Goal: Task Accomplishment & Management: Use online tool/utility

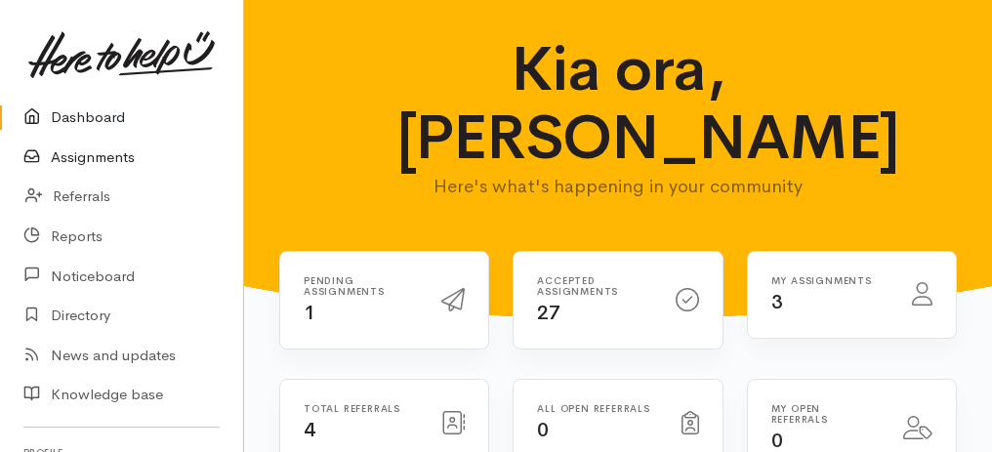
click at [84, 162] on link "Assignments" at bounding box center [121, 158] width 243 height 40
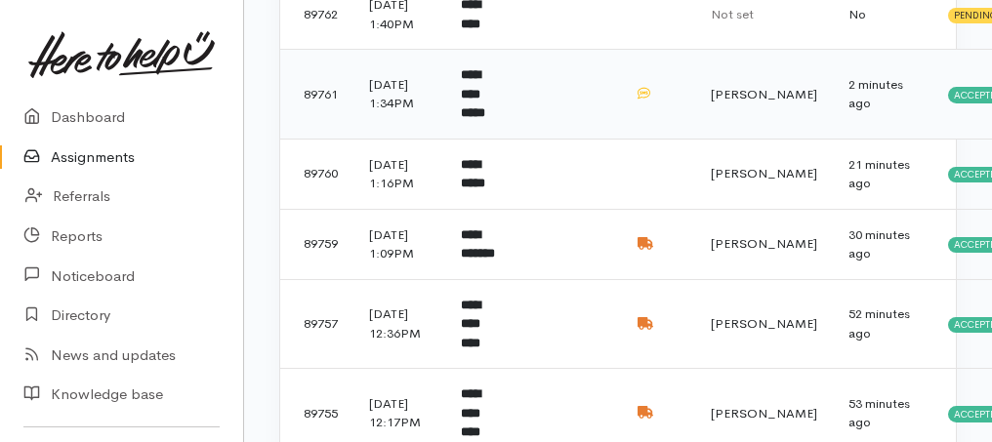
scroll to position [390, 0]
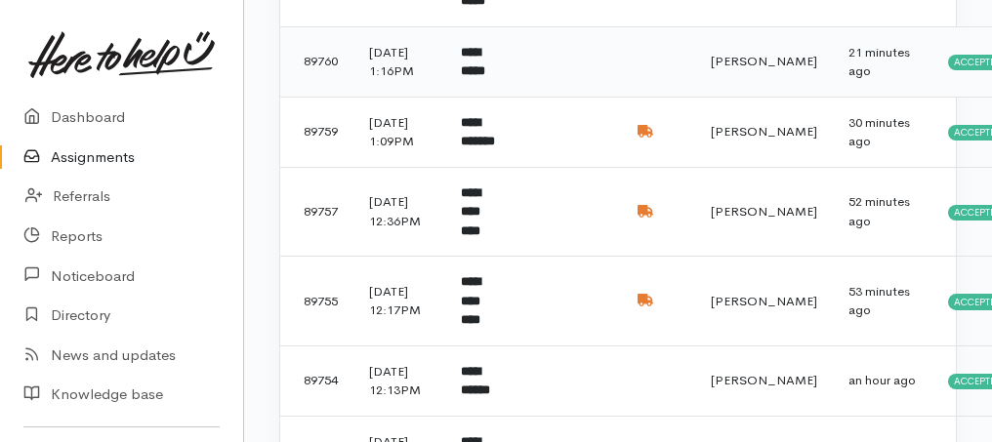
click at [485, 78] on b "**********" at bounding box center [473, 62] width 24 height 32
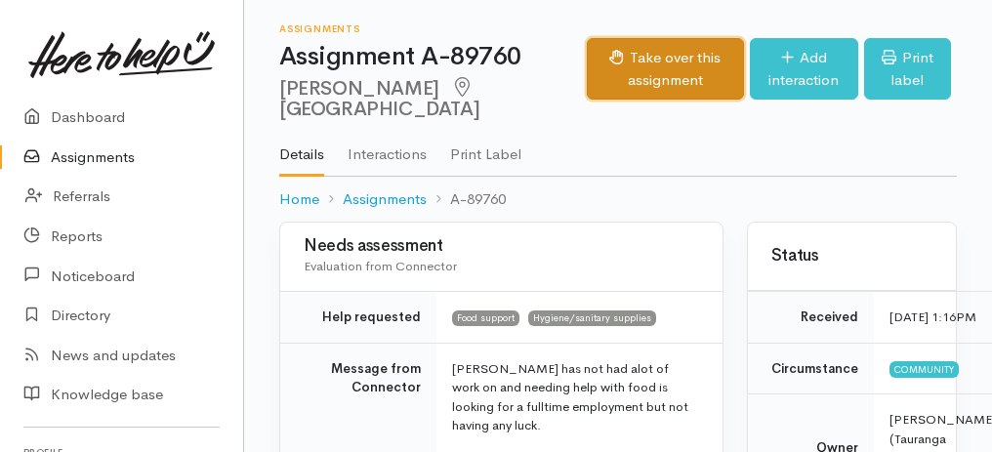
click at [624, 74] on button "Take over this assignment" at bounding box center [665, 68] width 157 height 61
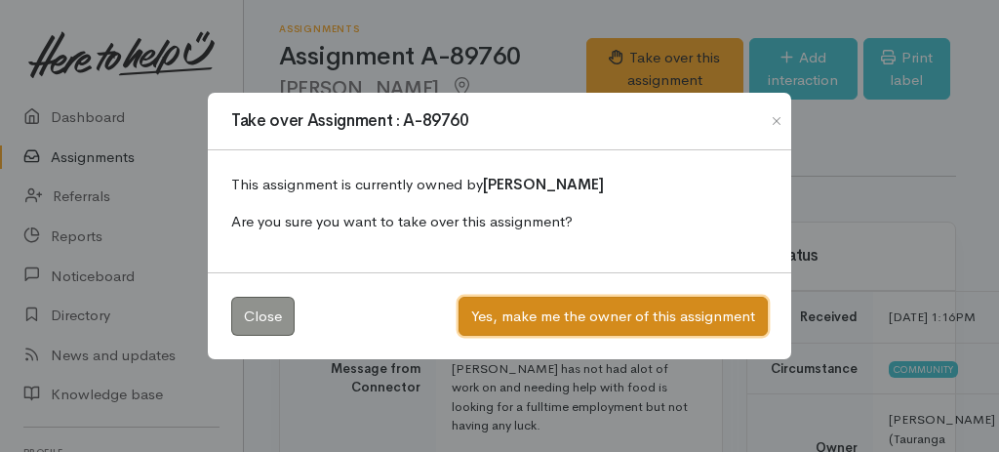
click at [581, 312] on button "Yes, make me the owner of this assignment" at bounding box center [613, 317] width 309 height 40
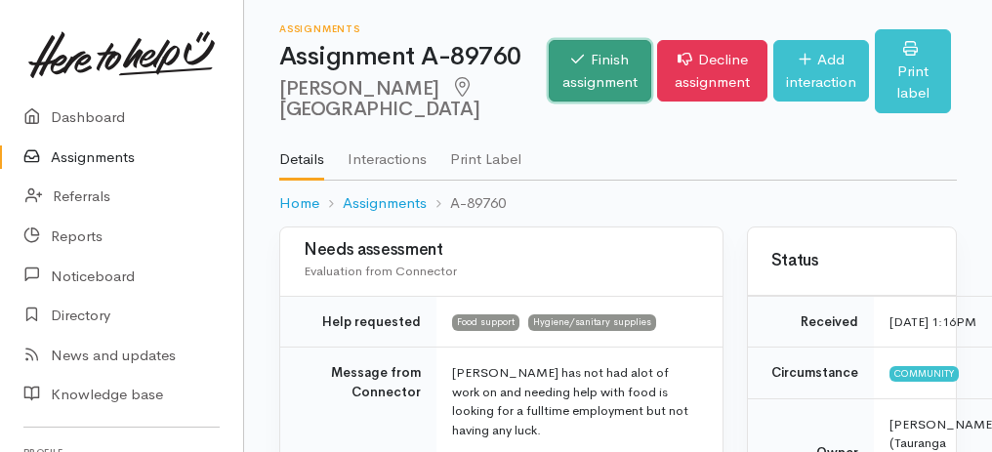
click at [548, 82] on link "Finish assignment" at bounding box center [599, 70] width 102 height 61
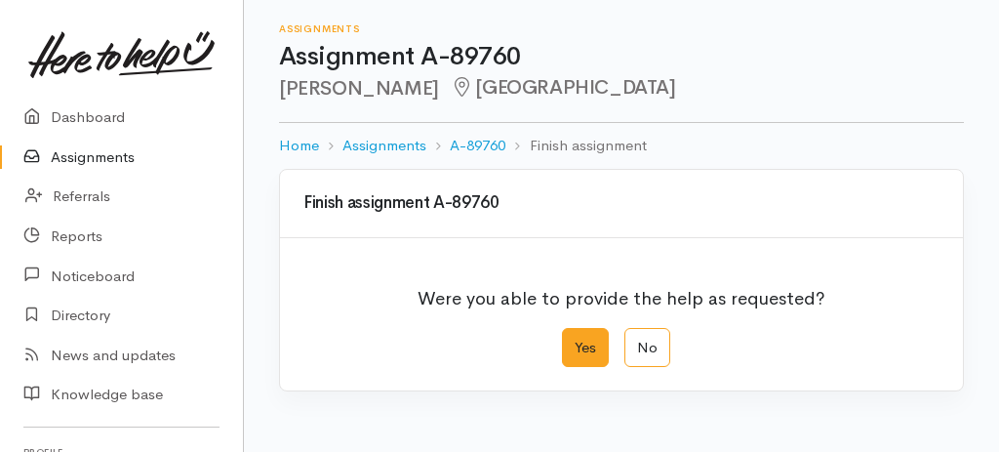
click at [588, 344] on label "Yes" at bounding box center [585, 348] width 47 height 40
click at [575, 341] on input "Yes" at bounding box center [568, 334] width 13 height 13
radio input "true"
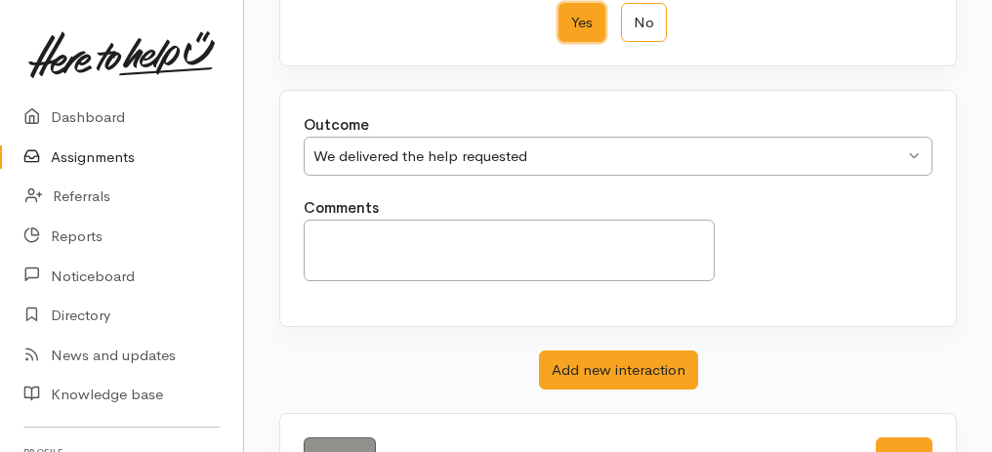
scroll to position [388, 0]
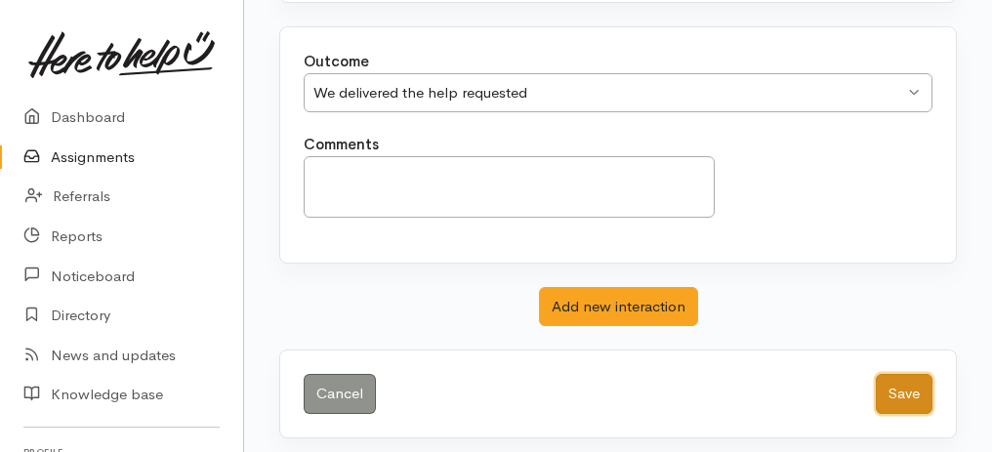
click at [910, 374] on button "Save" at bounding box center [903, 394] width 57 height 40
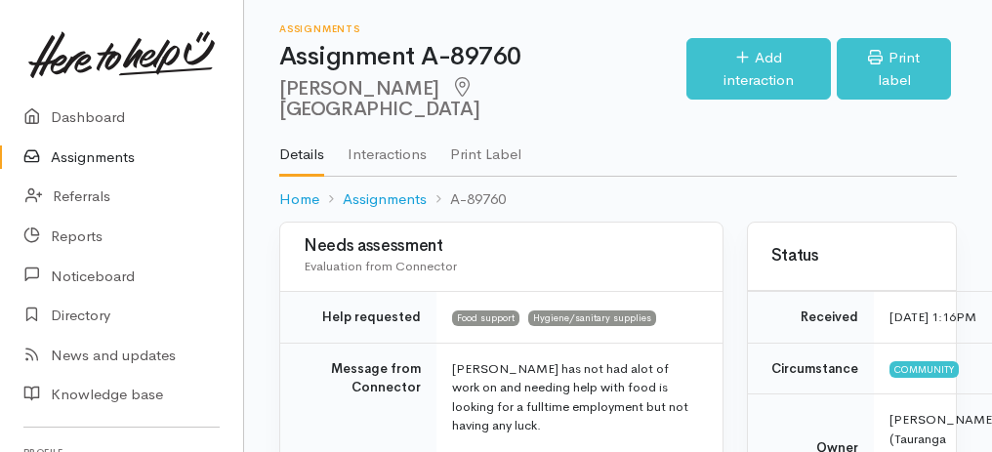
click at [113, 160] on link "Assignments" at bounding box center [121, 158] width 243 height 40
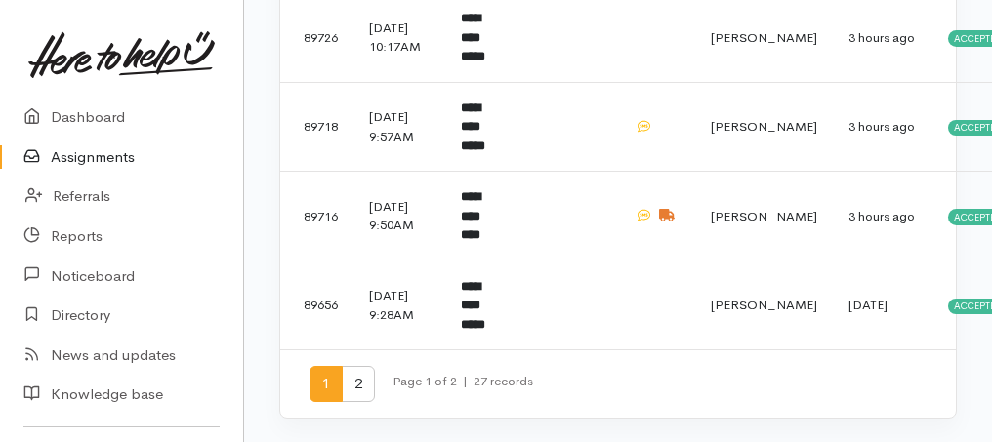
scroll to position [1681, 0]
click at [359, 389] on span "2" at bounding box center [358, 384] width 33 height 36
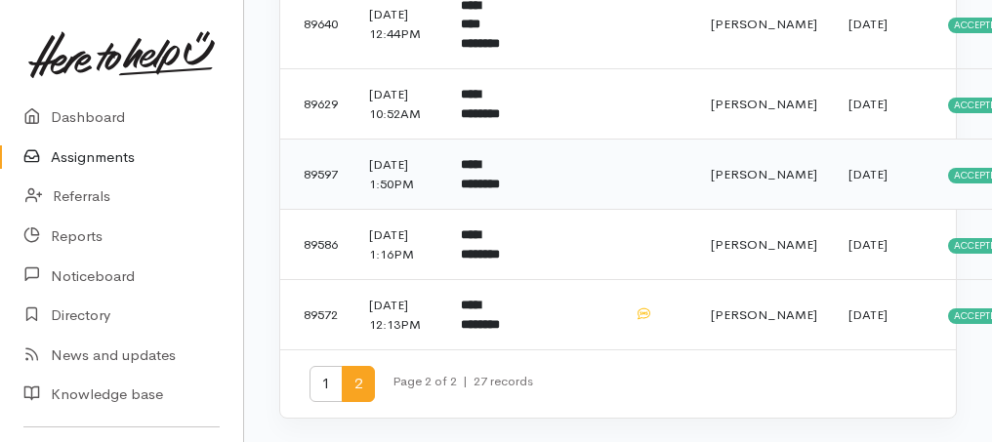
scroll to position [525, 0]
click at [330, 391] on span "1" at bounding box center [325, 384] width 33 height 36
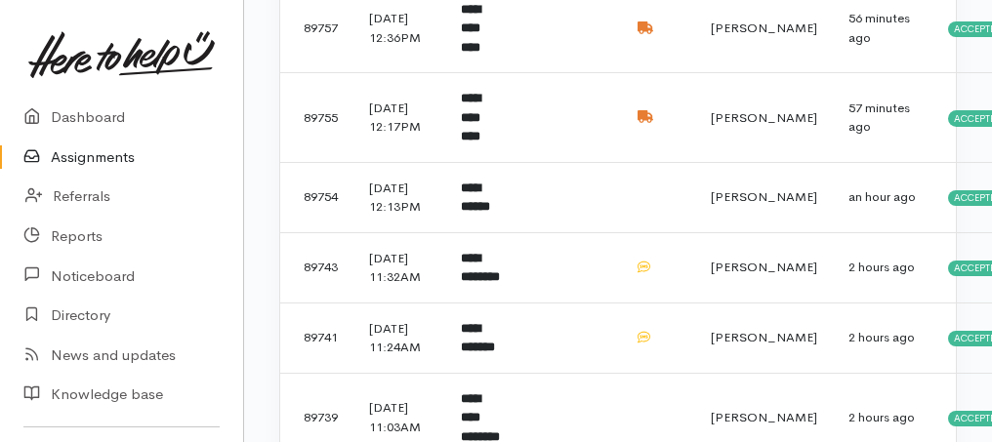
scroll to position [586, 0]
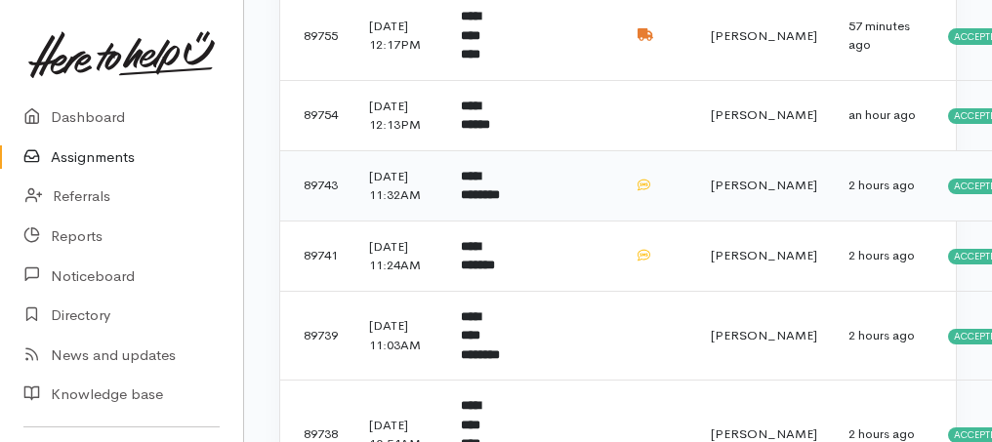
click at [500, 202] on b "**********" at bounding box center [480, 186] width 39 height 32
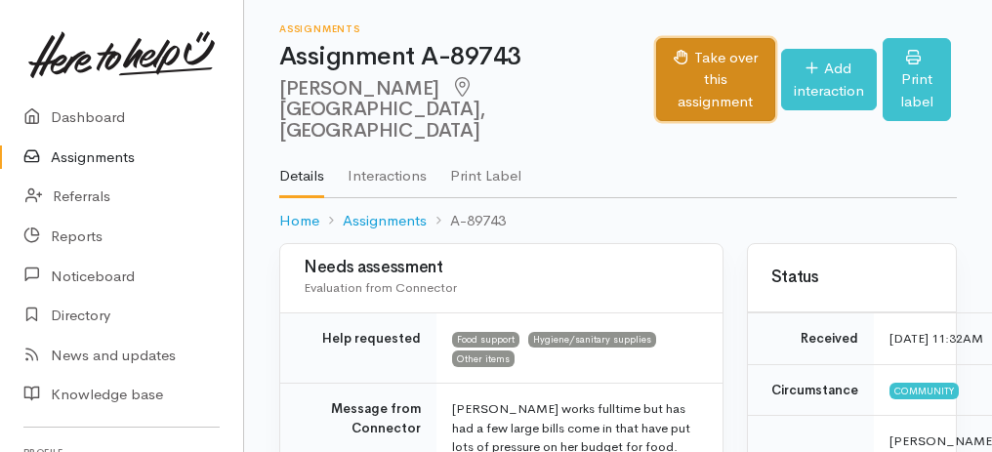
click at [671, 65] on button "Take over this assignment" at bounding box center [715, 80] width 118 height 84
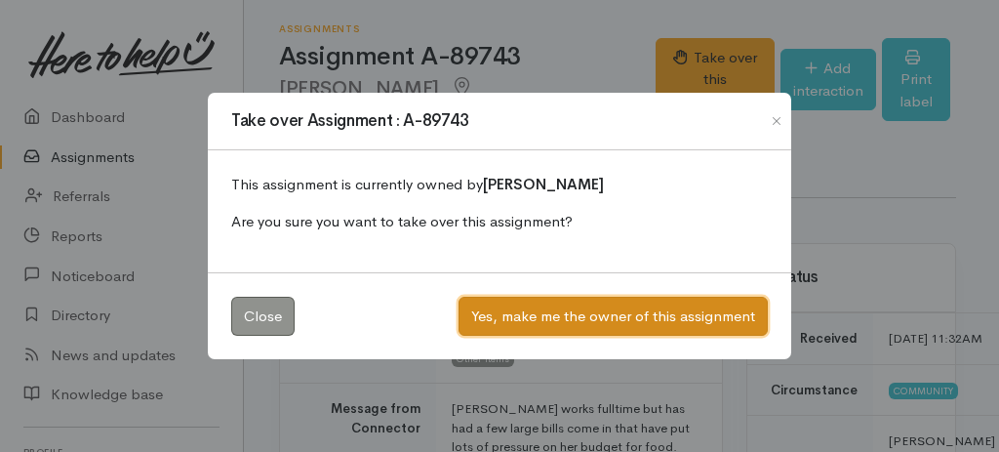
click at [589, 304] on button "Yes, make me the owner of this assignment" at bounding box center [613, 317] width 309 height 40
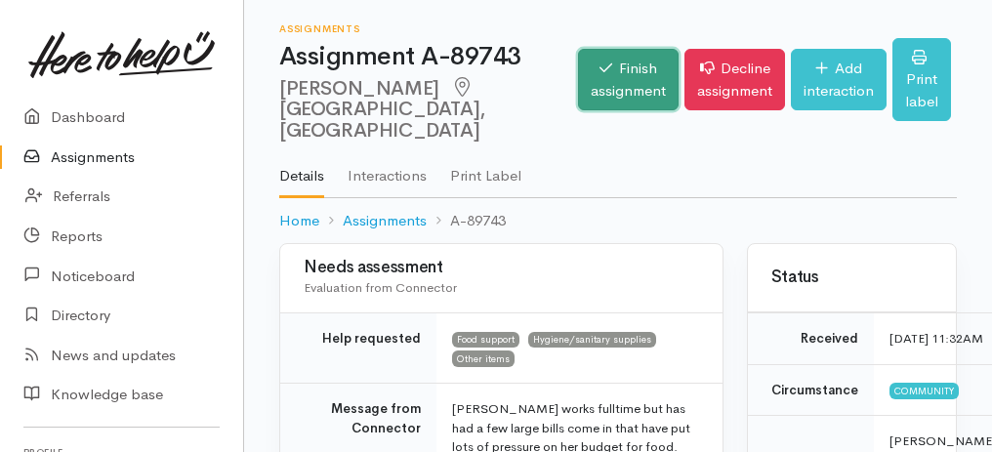
click at [584, 100] on link "Finish assignment" at bounding box center [628, 79] width 101 height 61
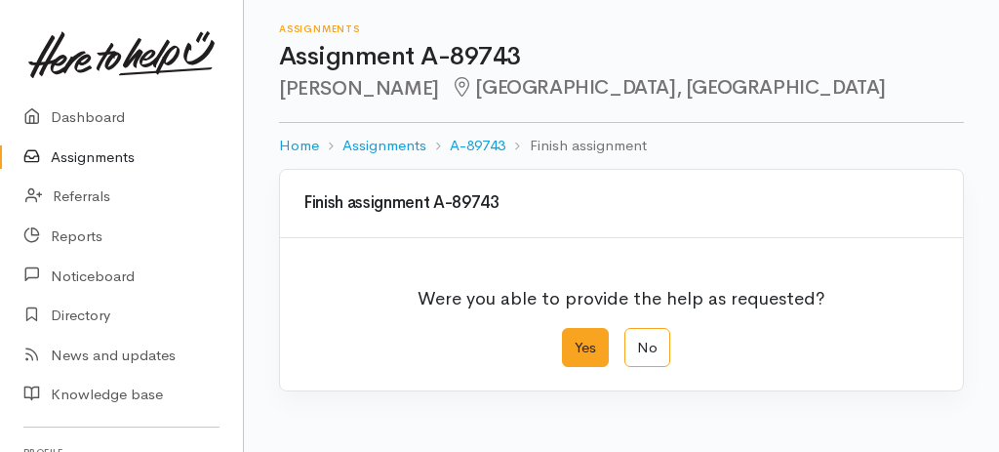
click at [577, 350] on label "Yes" at bounding box center [585, 348] width 47 height 40
click at [575, 341] on input "Yes" at bounding box center [568, 334] width 13 height 13
radio input "true"
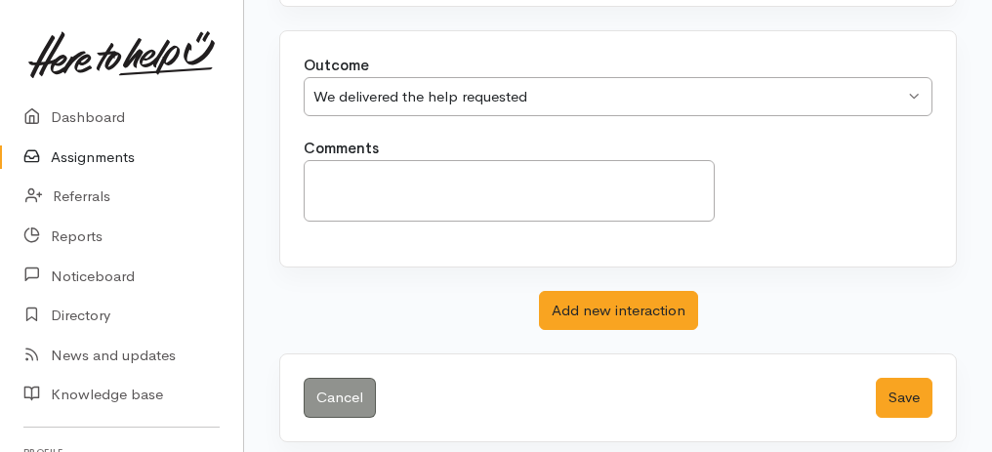
scroll to position [388, 0]
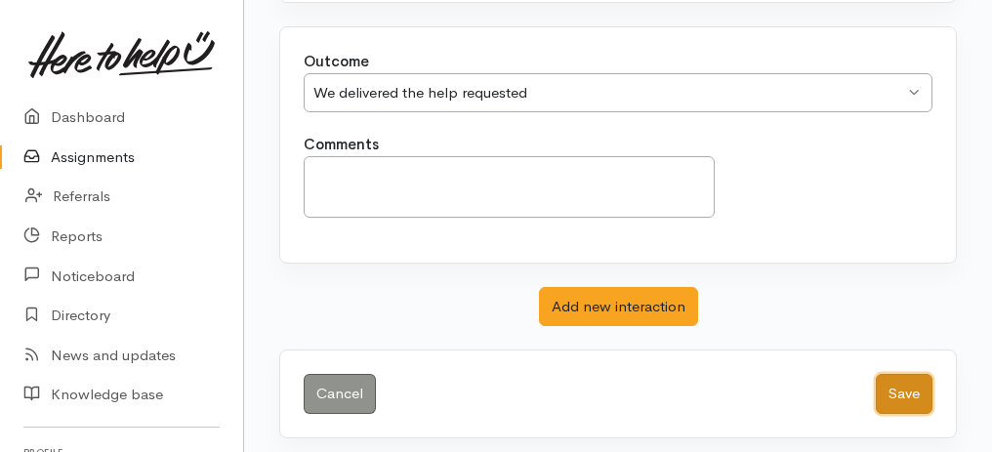
click at [901, 383] on button "Save" at bounding box center [903, 394] width 57 height 40
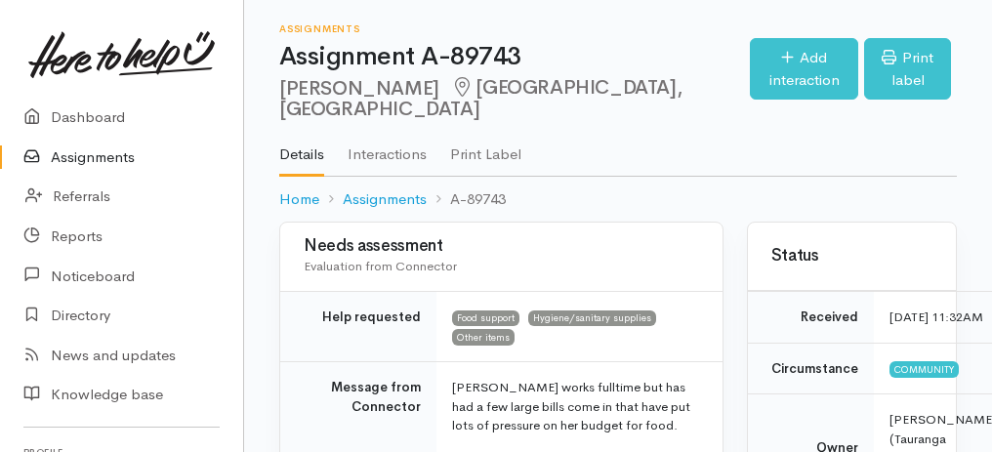
click at [72, 154] on link "Assignments" at bounding box center [121, 158] width 243 height 40
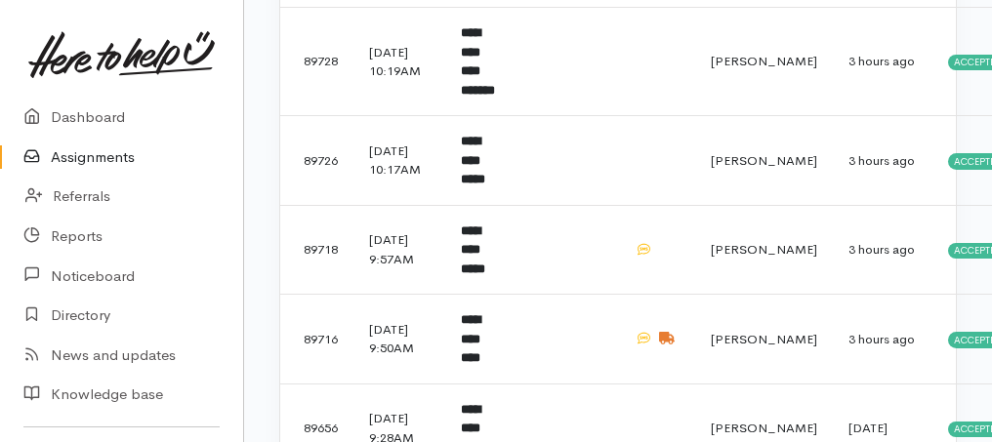
scroll to position [1355, 0]
click at [517, 199] on td "**********" at bounding box center [481, 160] width 72 height 90
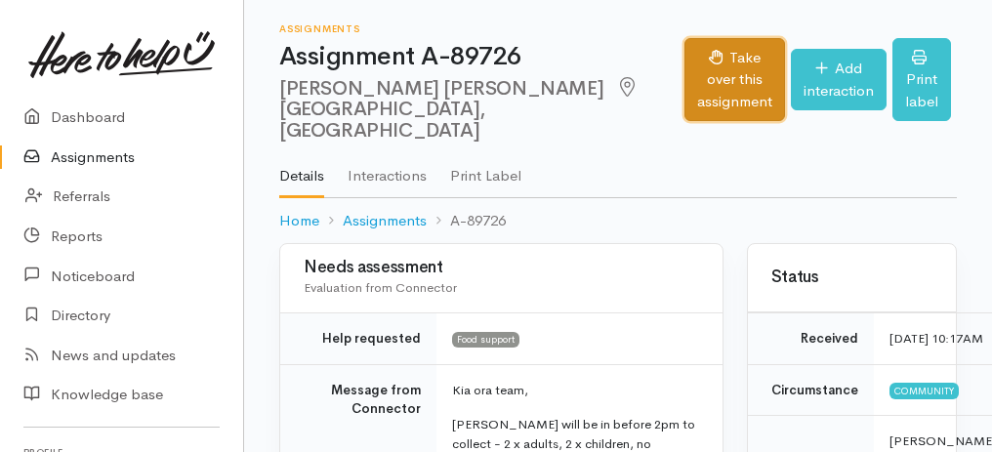
click at [684, 65] on button "Take over this assignment" at bounding box center [734, 80] width 101 height 84
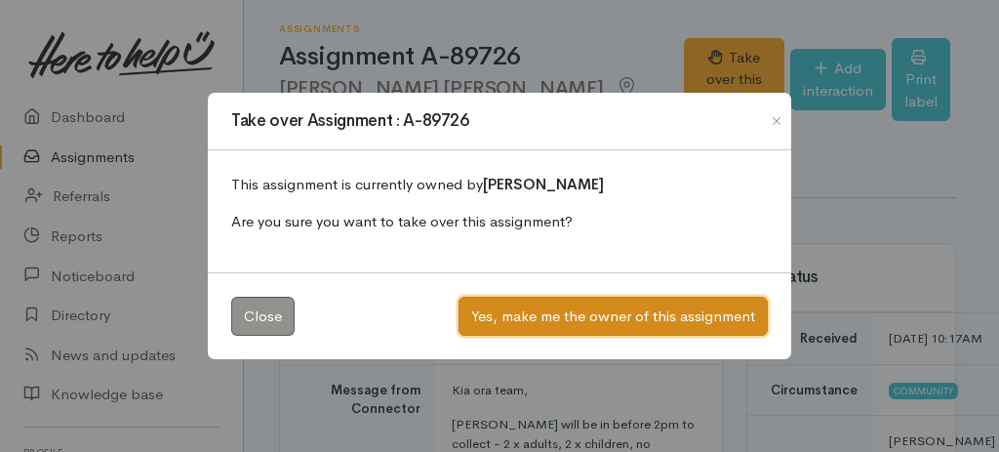
click at [573, 310] on button "Yes, make me the owner of this assignment" at bounding box center [613, 317] width 309 height 40
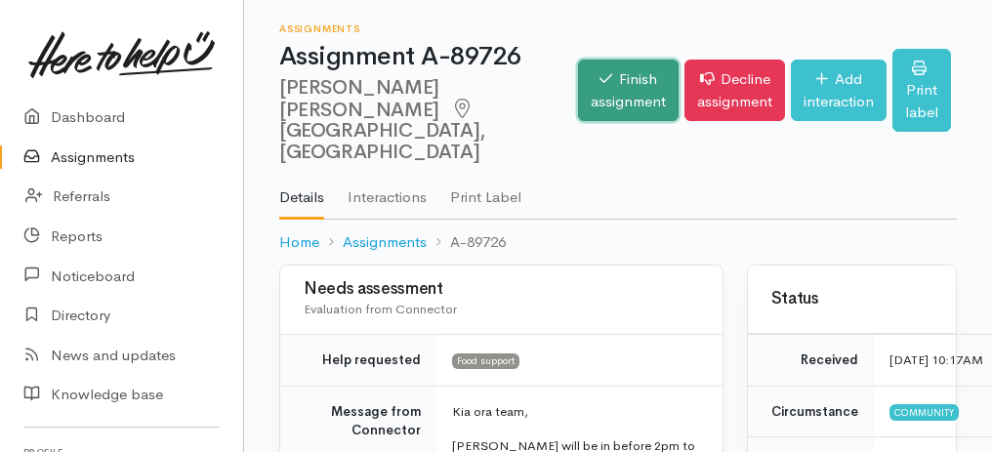
click at [578, 82] on link "Finish assignment" at bounding box center [628, 90] width 101 height 61
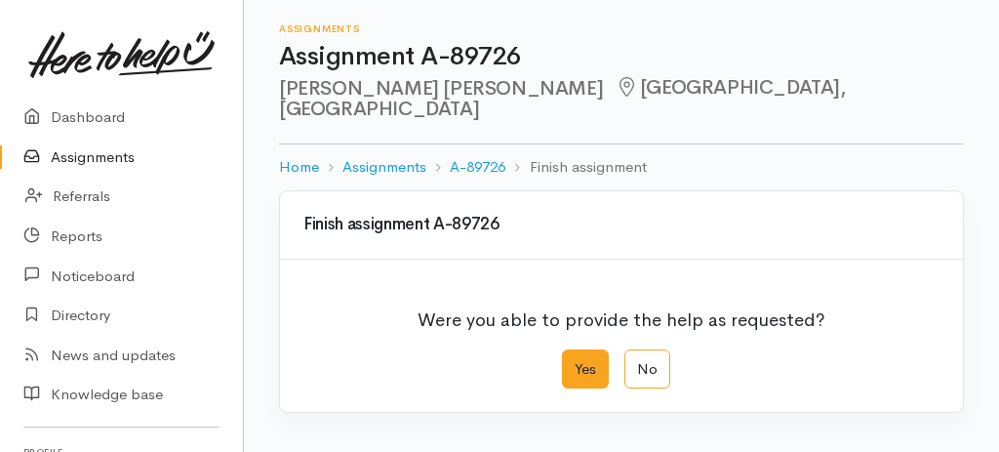
click at [591, 357] on label "Yes" at bounding box center [585, 369] width 47 height 40
click at [575, 357] on input "Yes" at bounding box center [568, 355] width 13 height 13
radio input "true"
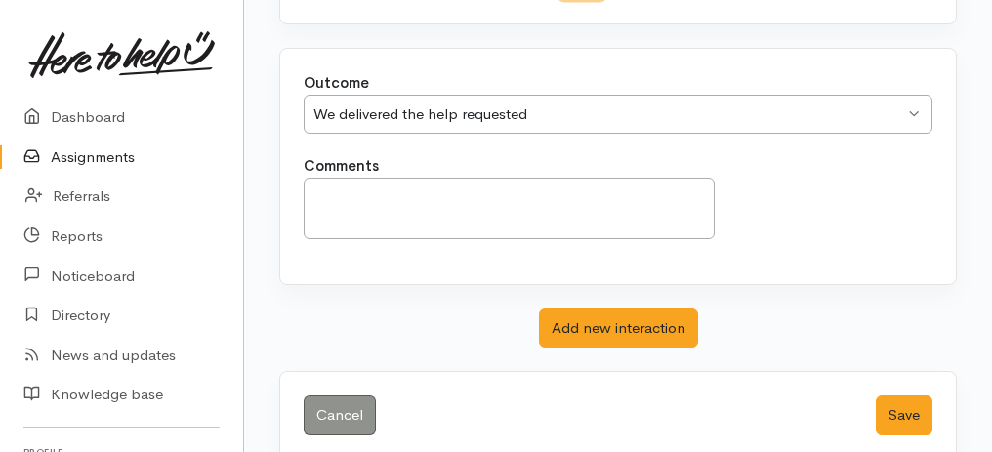
scroll to position [388, 0]
click at [925, 395] on button "Save" at bounding box center [903, 415] width 57 height 40
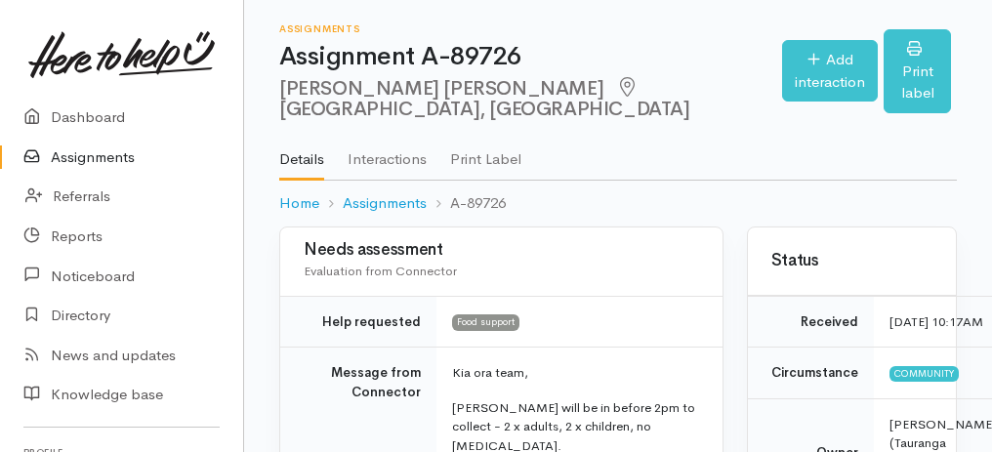
click at [73, 161] on link "Assignments" at bounding box center [121, 158] width 243 height 40
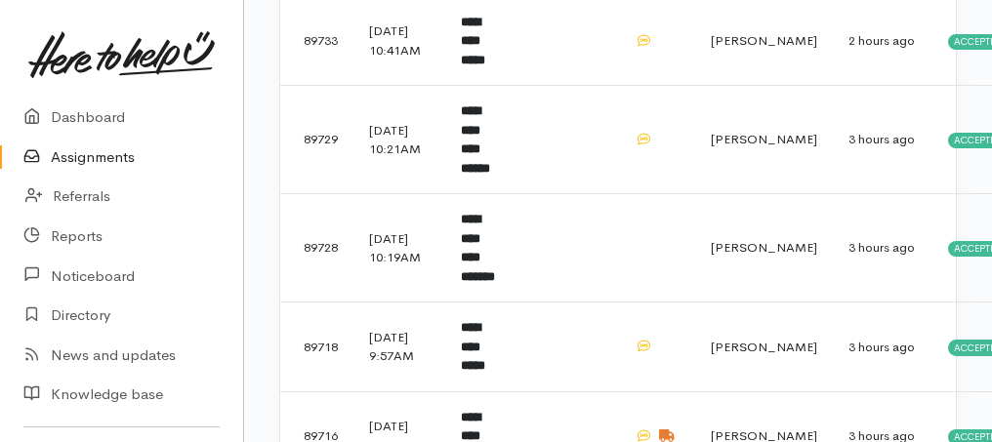
scroll to position [1171, 0]
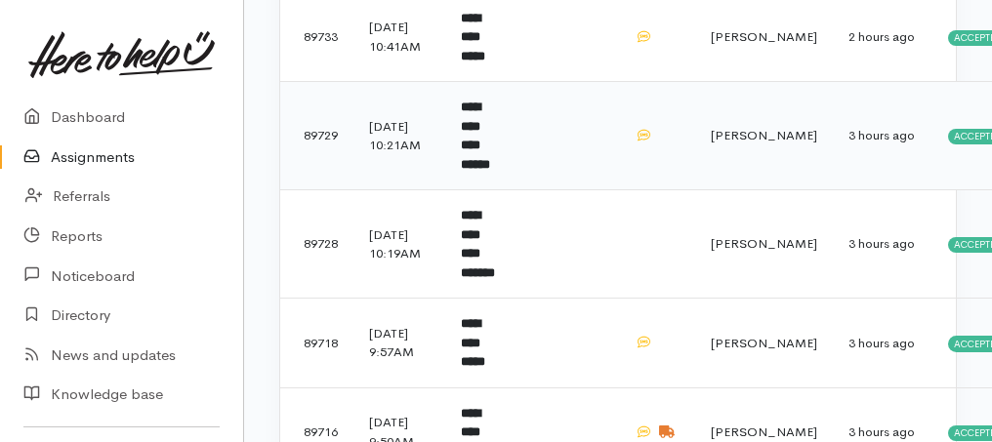
click at [517, 190] on td "**********" at bounding box center [481, 136] width 72 height 108
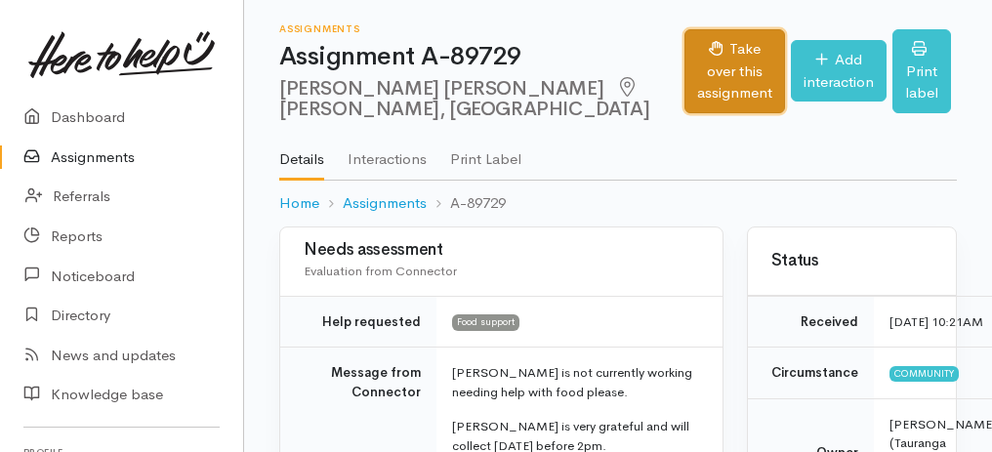
click at [684, 80] on button "Take over this assignment" at bounding box center [734, 71] width 101 height 84
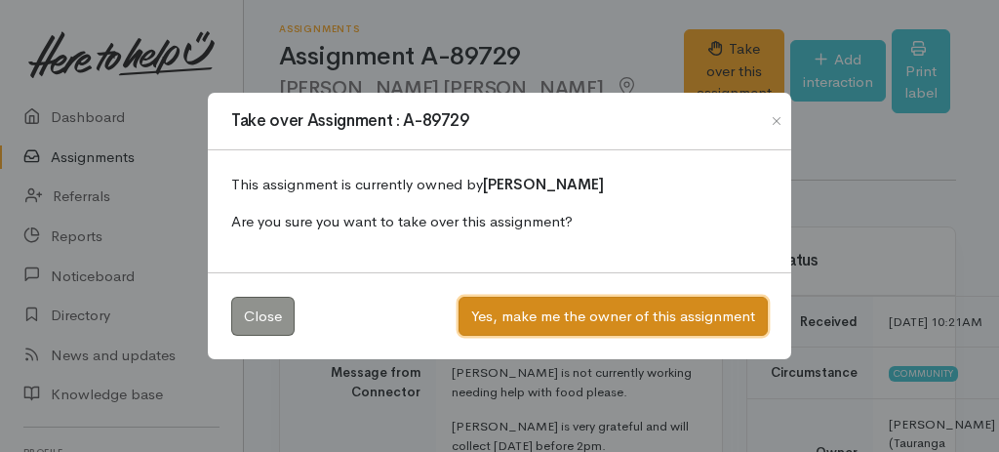
click at [599, 325] on button "Yes, make me the owner of this assignment" at bounding box center [613, 317] width 309 height 40
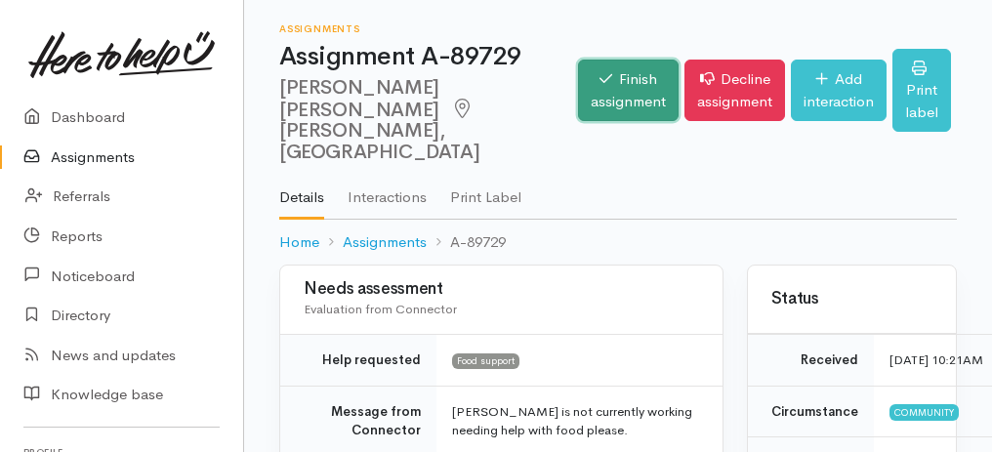
click at [590, 76] on link "Finish assignment" at bounding box center [628, 90] width 101 height 61
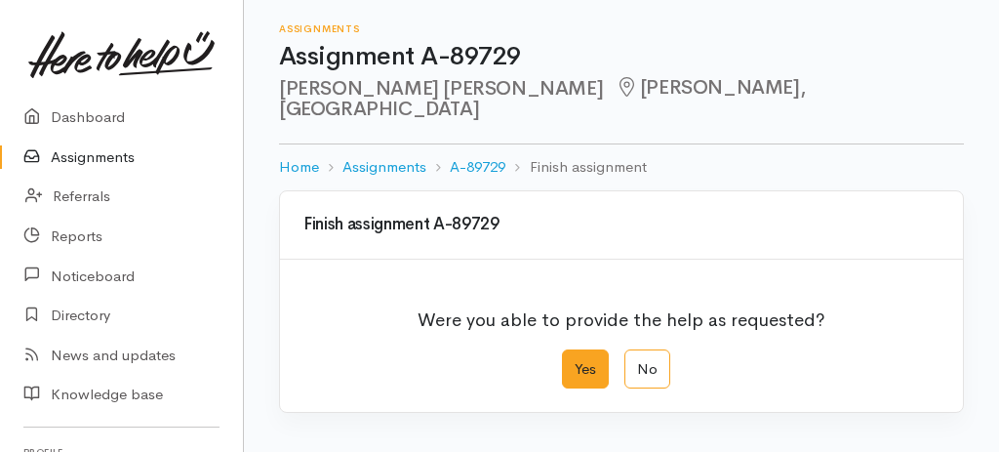
click at [587, 356] on label "Yes" at bounding box center [585, 369] width 47 height 40
click at [575, 356] on input "Yes" at bounding box center [568, 355] width 13 height 13
radio input "true"
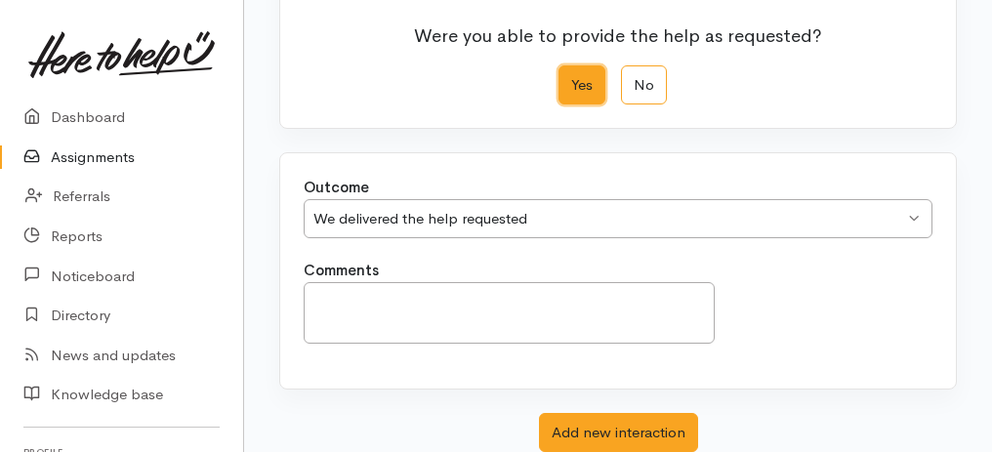
scroll to position [388, 0]
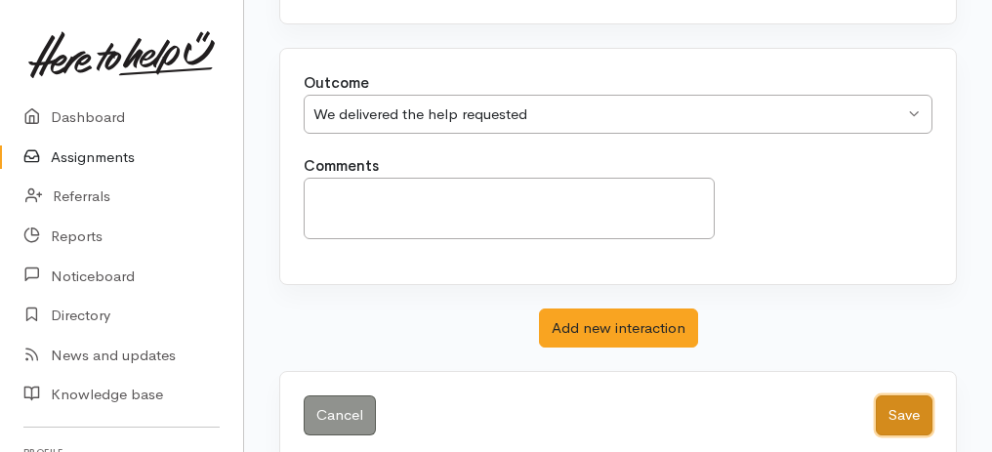
click at [913, 395] on button "Save" at bounding box center [903, 415] width 57 height 40
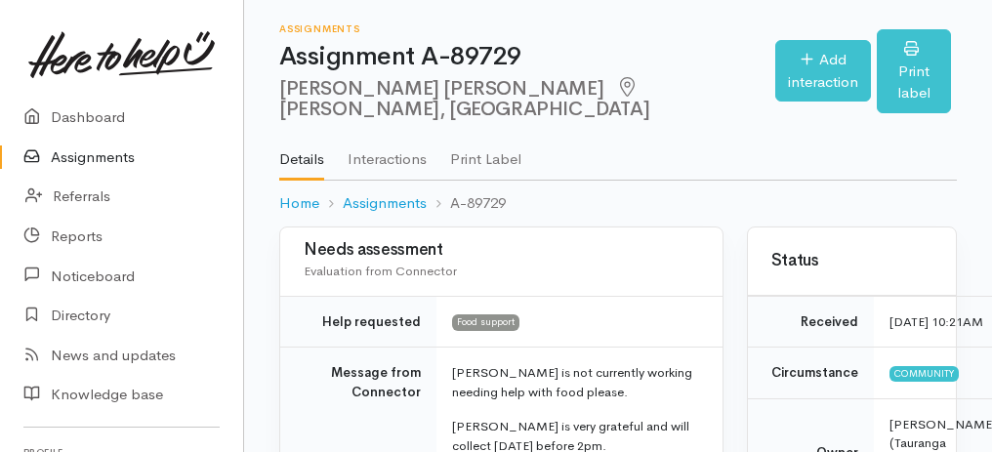
click at [108, 156] on link "Assignments" at bounding box center [121, 158] width 243 height 40
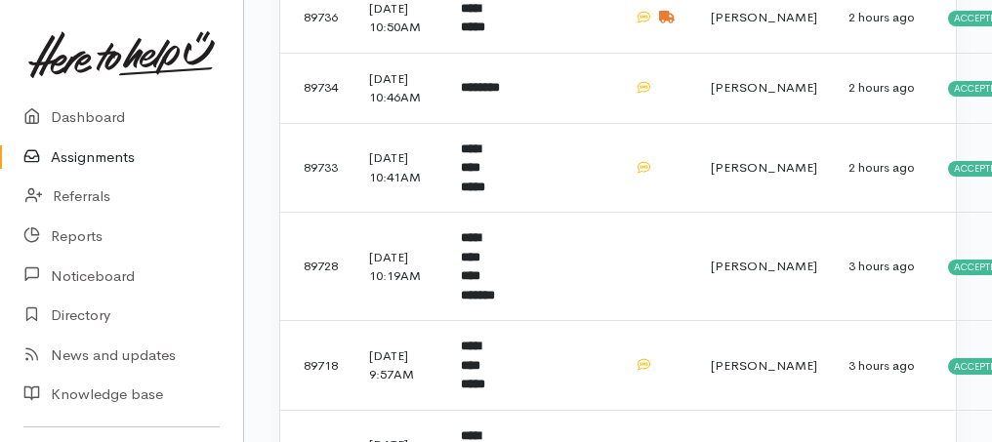
scroll to position [1040, 0]
click at [495, 302] on b "**********" at bounding box center [478, 266] width 34 height 70
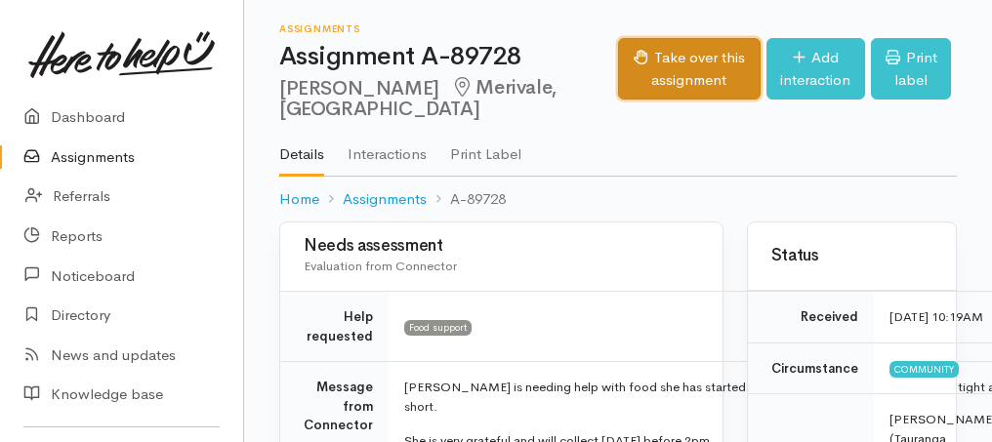
click at [634, 82] on button "Take over this assignment" at bounding box center [689, 68] width 142 height 61
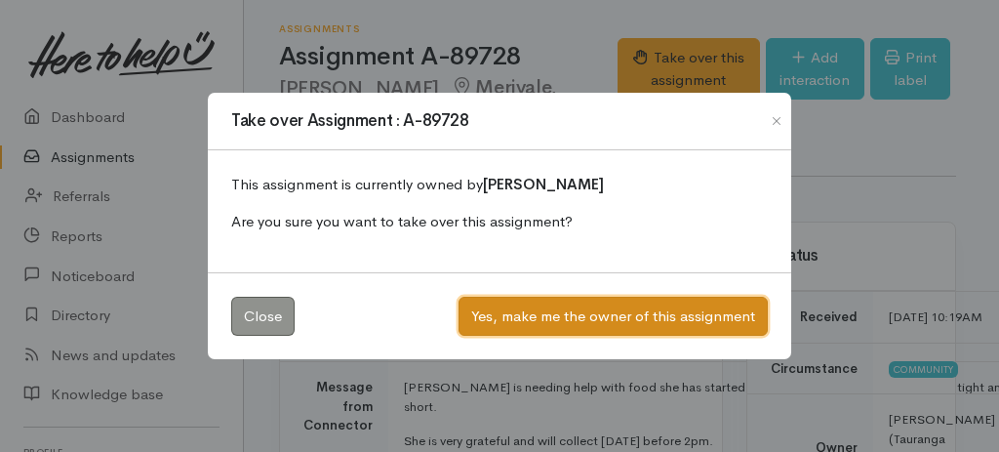
click at [528, 324] on button "Yes, make me the owner of this assignment" at bounding box center [613, 317] width 309 height 40
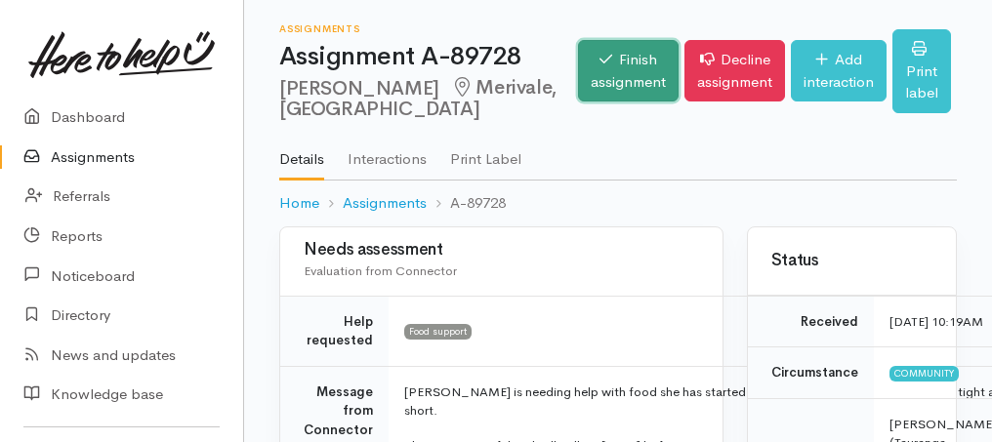
click at [580, 69] on link "Finish assignment" at bounding box center [628, 70] width 101 height 61
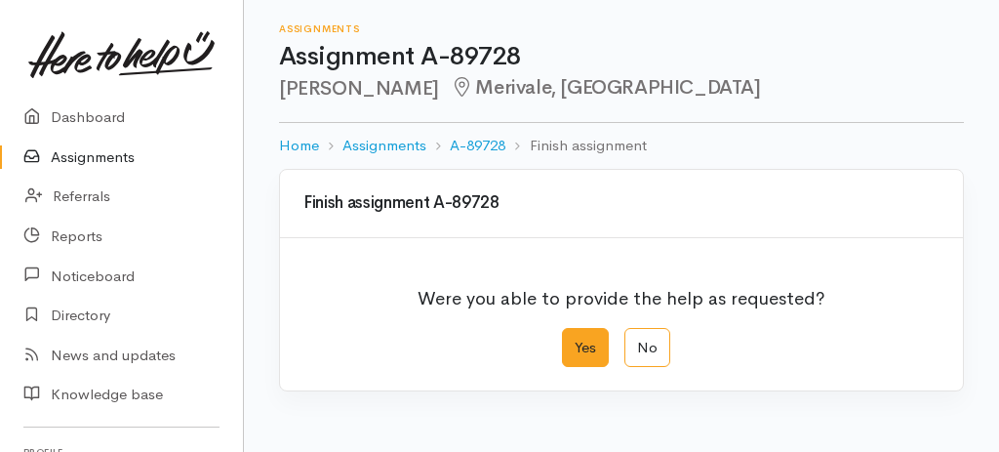
click at [584, 342] on label "Yes" at bounding box center [585, 348] width 47 height 40
click at [575, 341] on input "Yes" at bounding box center [568, 334] width 13 height 13
radio input "true"
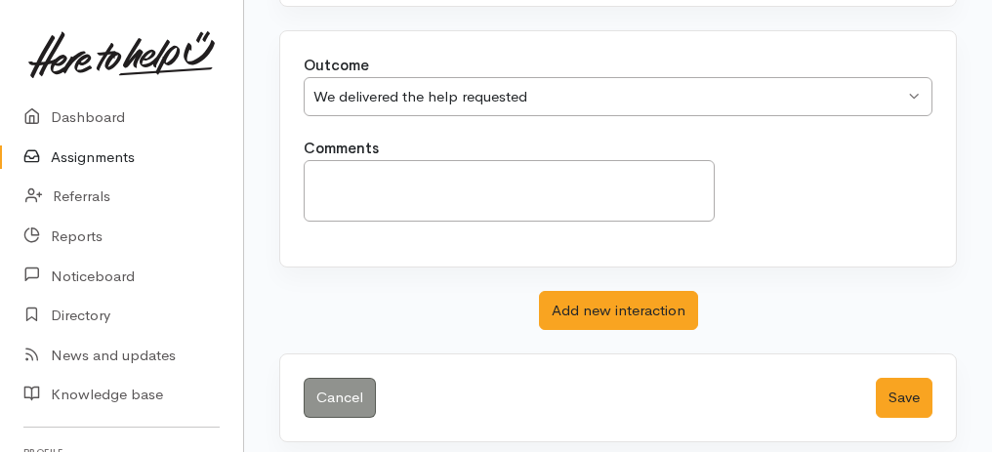
scroll to position [388, 0]
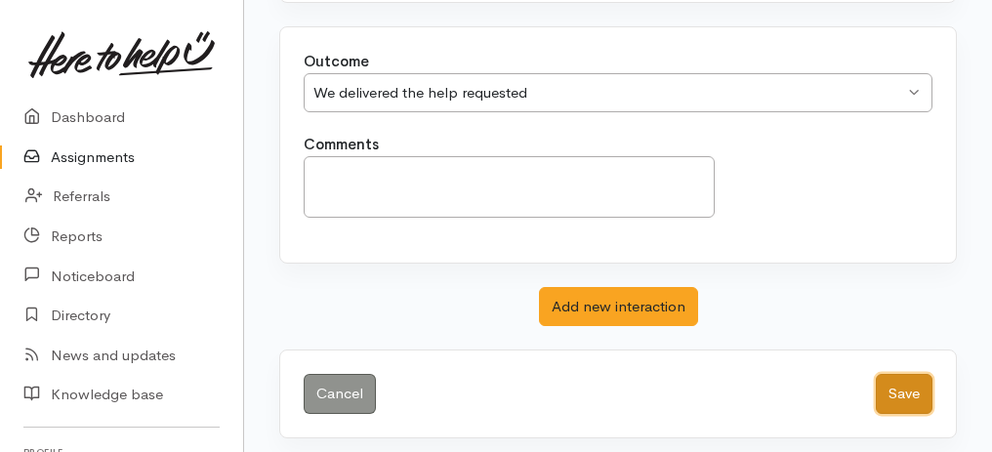
click at [902, 393] on button "Save" at bounding box center [903, 394] width 57 height 40
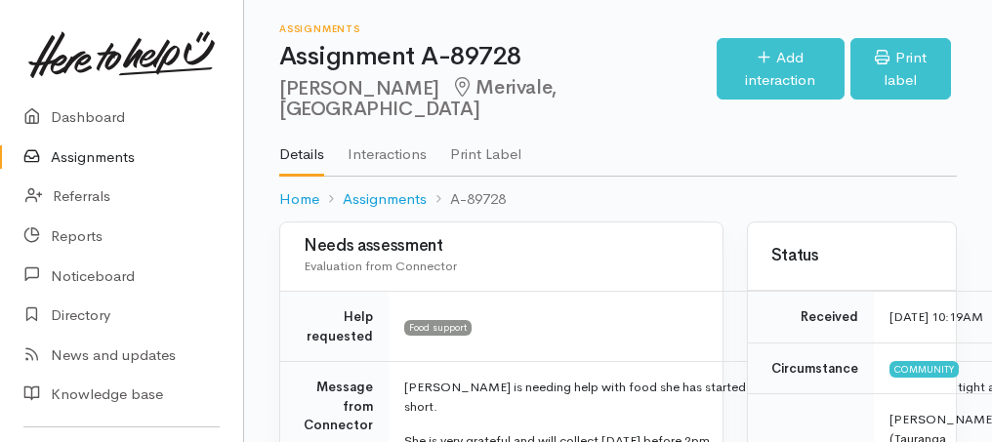
click at [98, 155] on link "Assignments" at bounding box center [121, 158] width 243 height 40
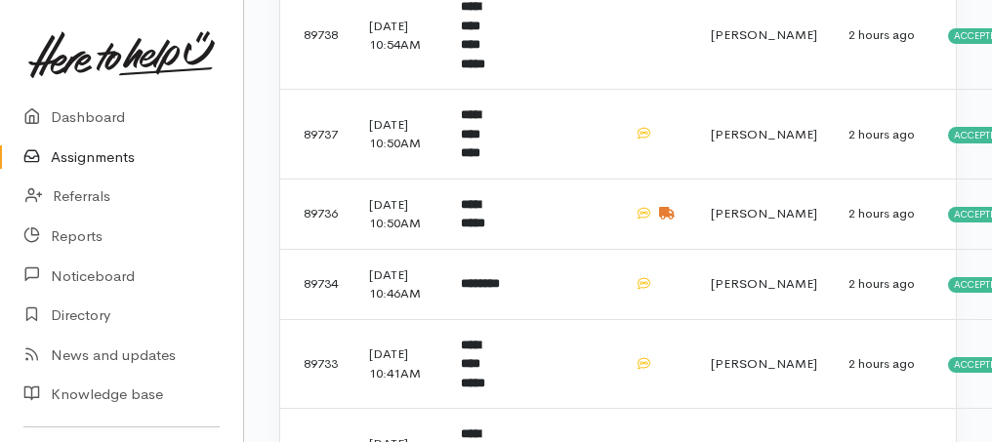
scroll to position [845, 0]
click at [482, 289] on b "********" at bounding box center [480, 282] width 39 height 13
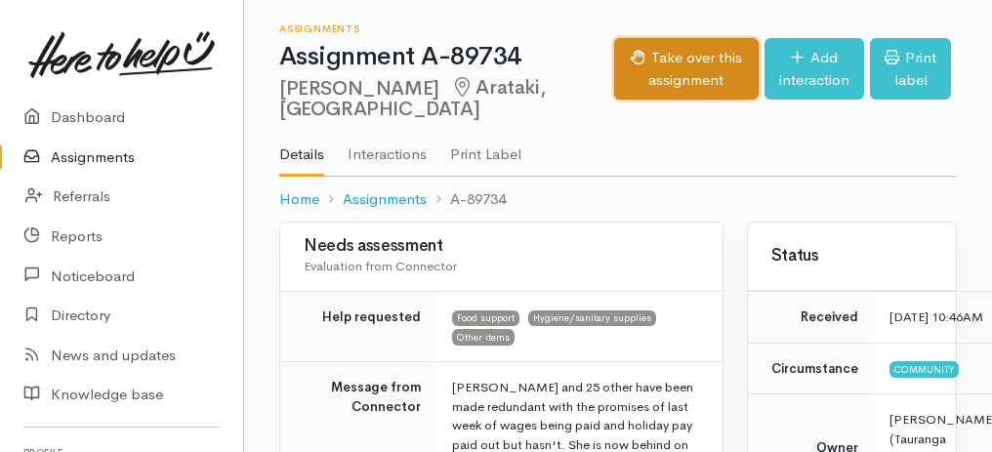
click at [614, 79] on button "Take over this assignment" at bounding box center [685, 68] width 143 height 61
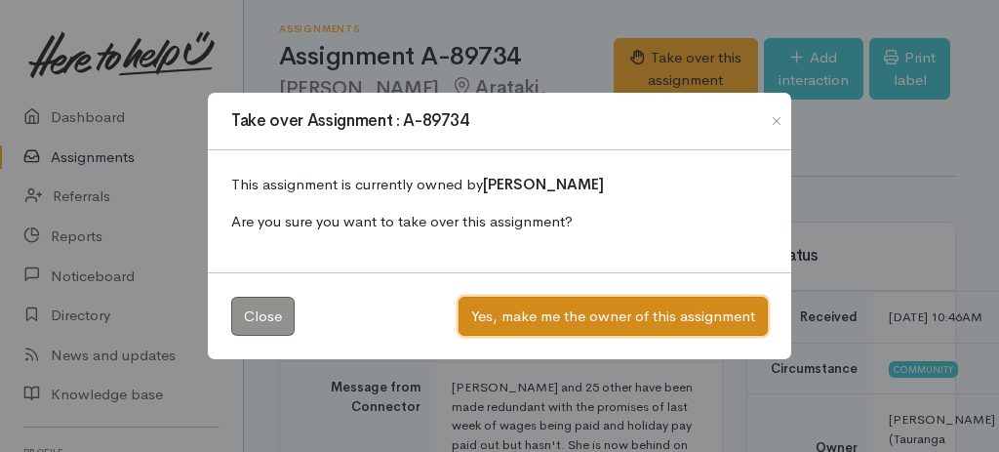
click at [561, 313] on button "Yes, make me the owner of this assignment" at bounding box center [613, 317] width 309 height 40
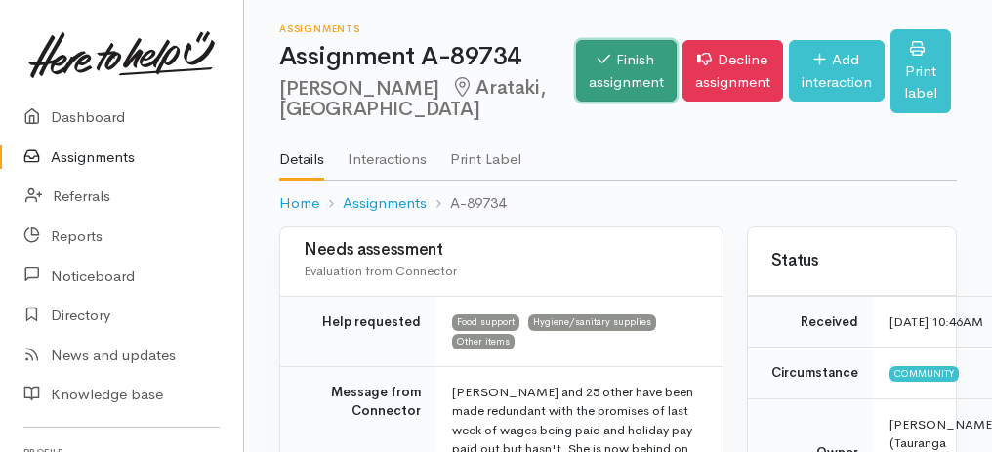
click at [576, 80] on link "Finish assignment" at bounding box center [626, 70] width 101 height 61
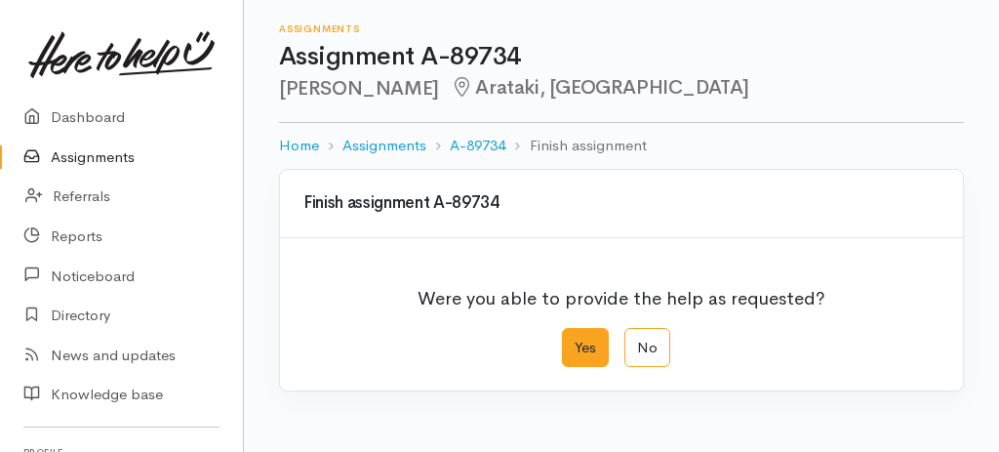
click at [594, 352] on label "Yes" at bounding box center [585, 348] width 47 height 40
click at [575, 341] on input "Yes" at bounding box center [568, 334] width 13 height 13
radio input "true"
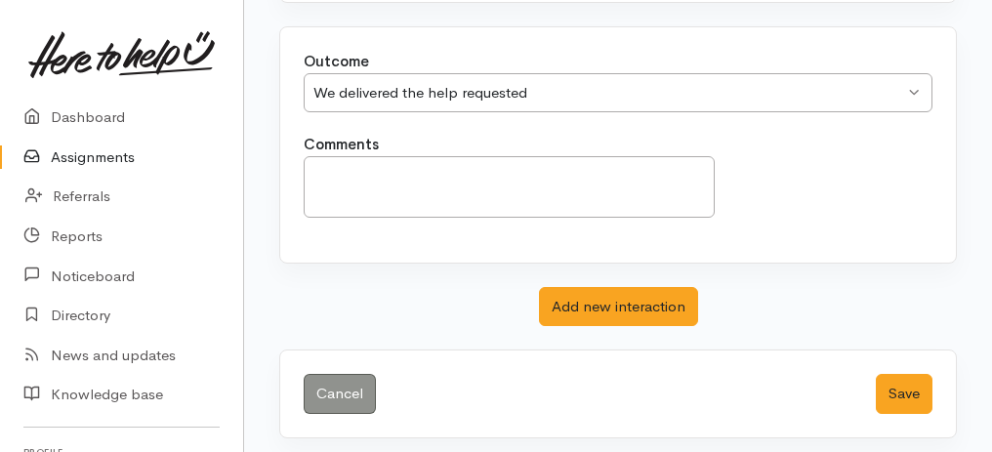
scroll to position [388, 0]
click at [923, 386] on button "Save" at bounding box center [903, 394] width 57 height 40
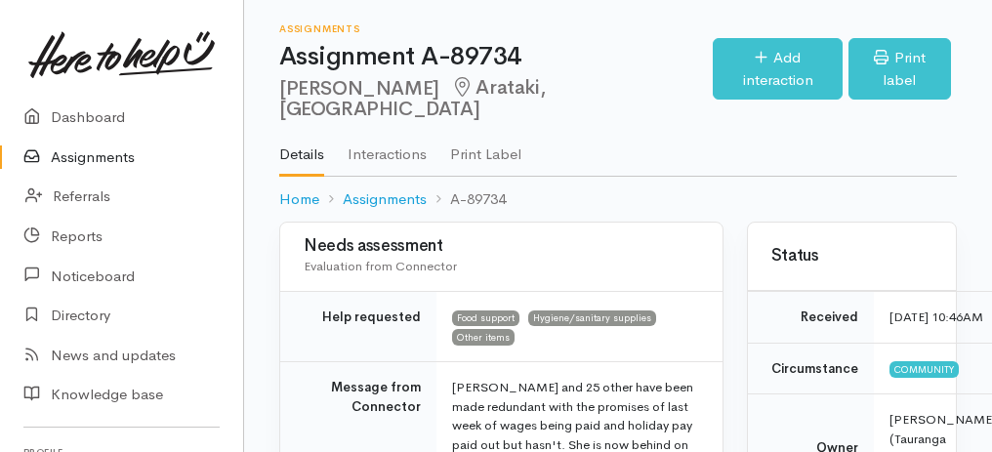
click at [109, 156] on link "Assignments" at bounding box center [121, 158] width 243 height 40
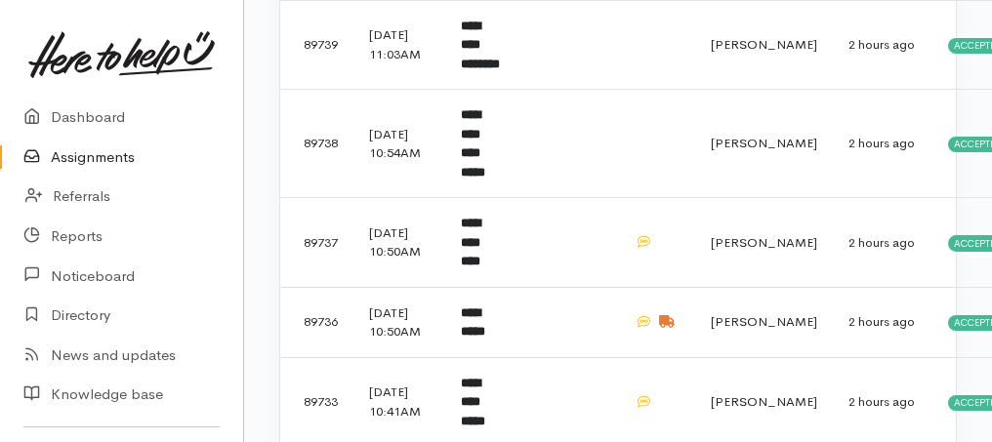
scroll to position [845, 0]
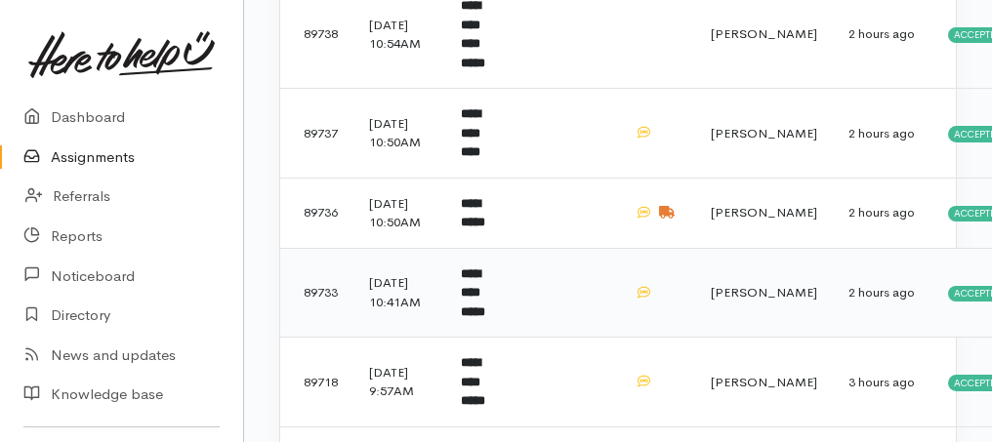
click at [485, 318] on b "**********" at bounding box center [473, 292] width 24 height 51
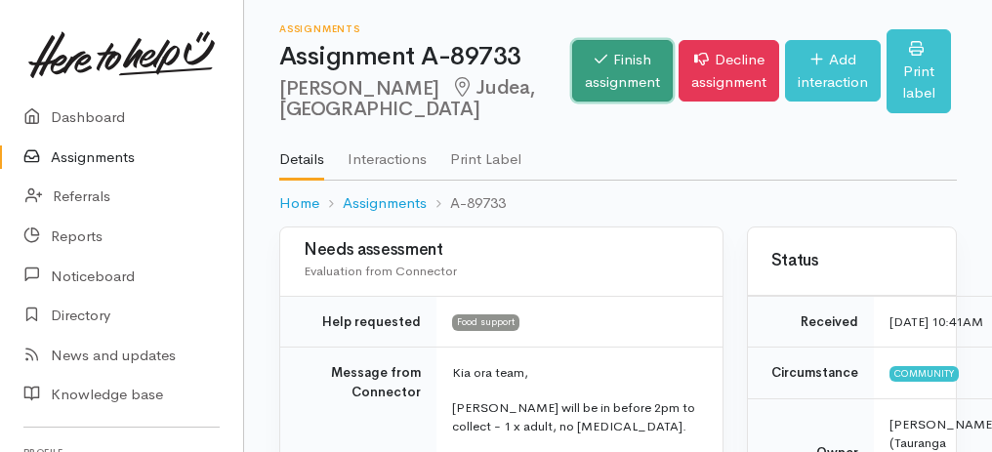
click at [601, 92] on link "Finish assignment" at bounding box center [622, 70] width 101 height 61
click at [572, 90] on link "Finish assignment" at bounding box center [622, 70] width 101 height 61
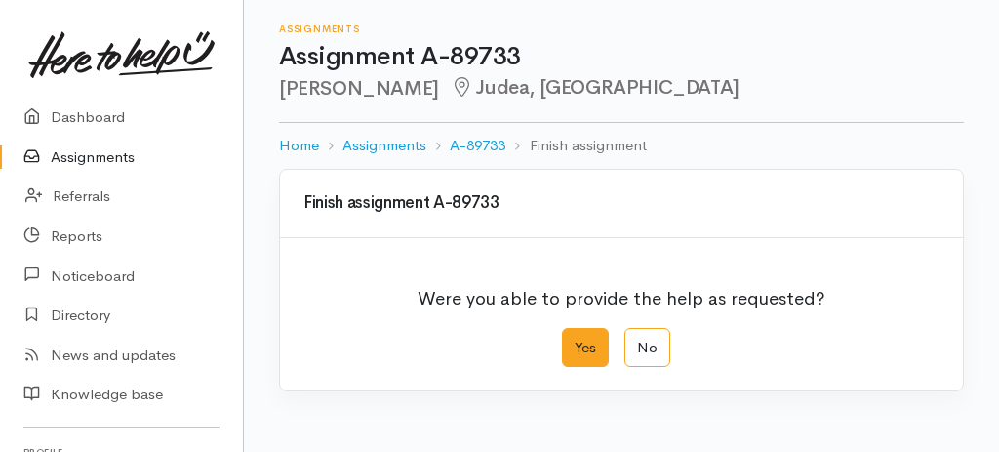
click at [589, 352] on label "Yes" at bounding box center [585, 348] width 47 height 40
click at [575, 341] on input "Yes" at bounding box center [568, 334] width 13 height 13
radio input "true"
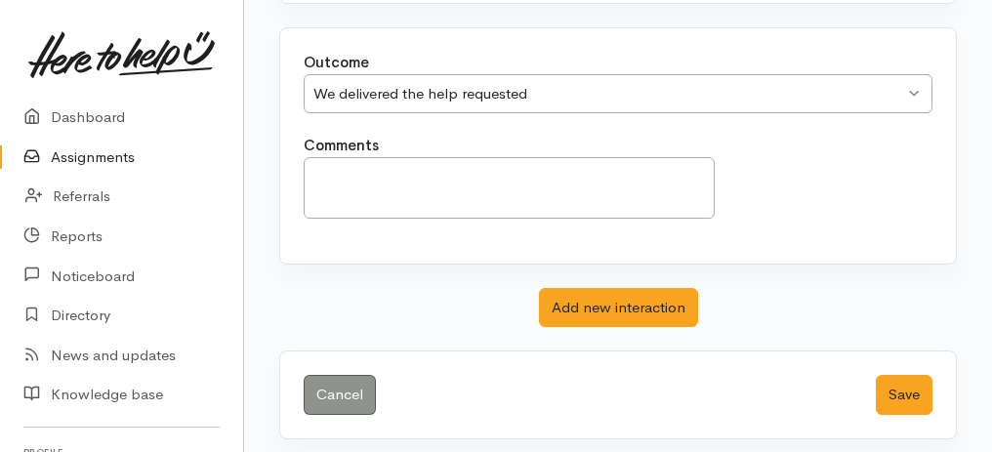
scroll to position [388, 0]
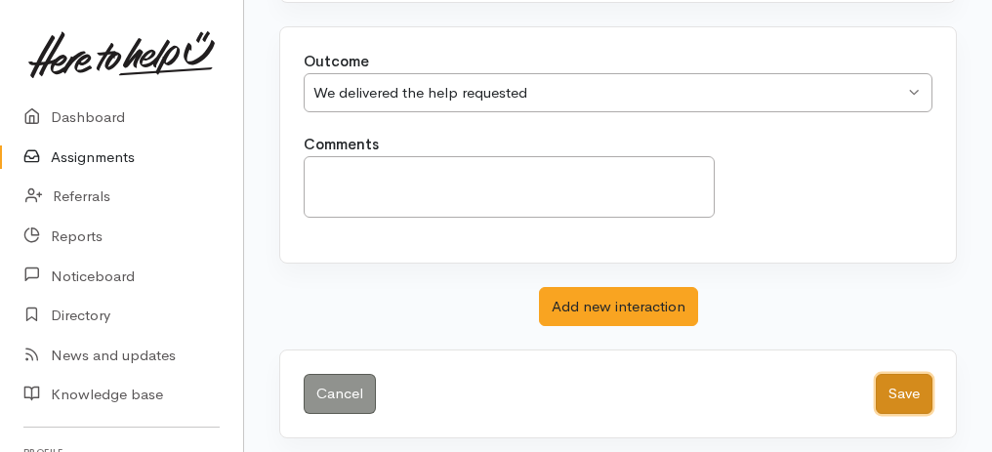
click at [907, 386] on button "Save" at bounding box center [903, 394] width 57 height 40
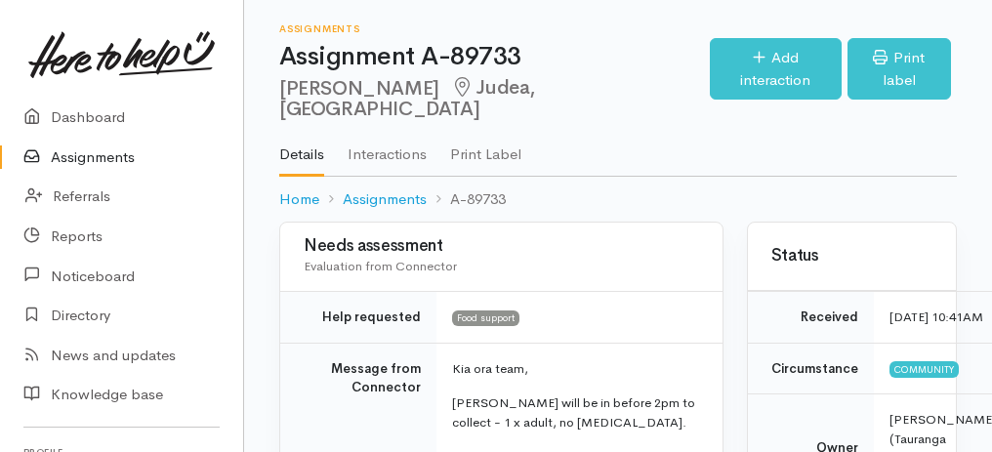
click at [107, 157] on link "Assignments" at bounding box center [121, 158] width 243 height 40
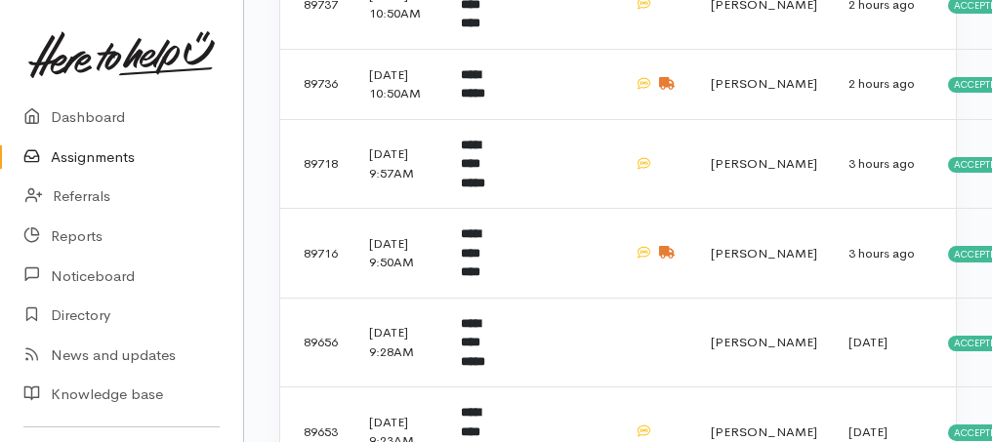
scroll to position [976, 0]
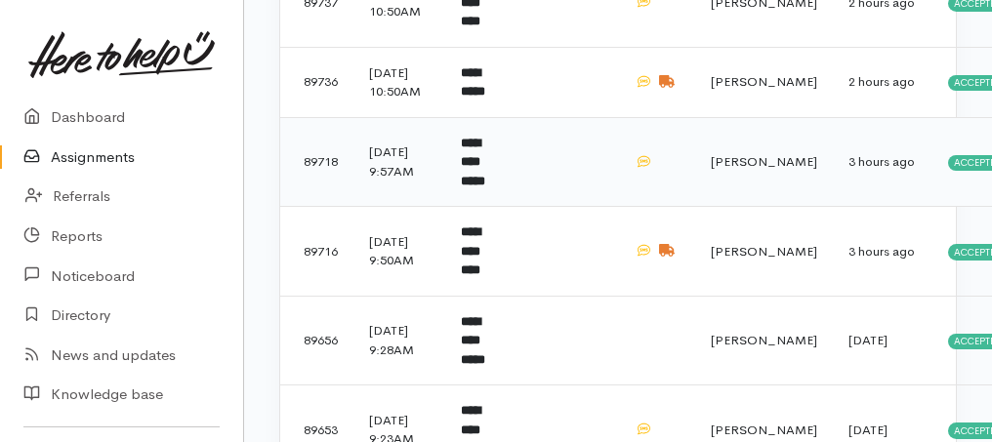
click at [485, 187] on b "**********" at bounding box center [473, 162] width 24 height 51
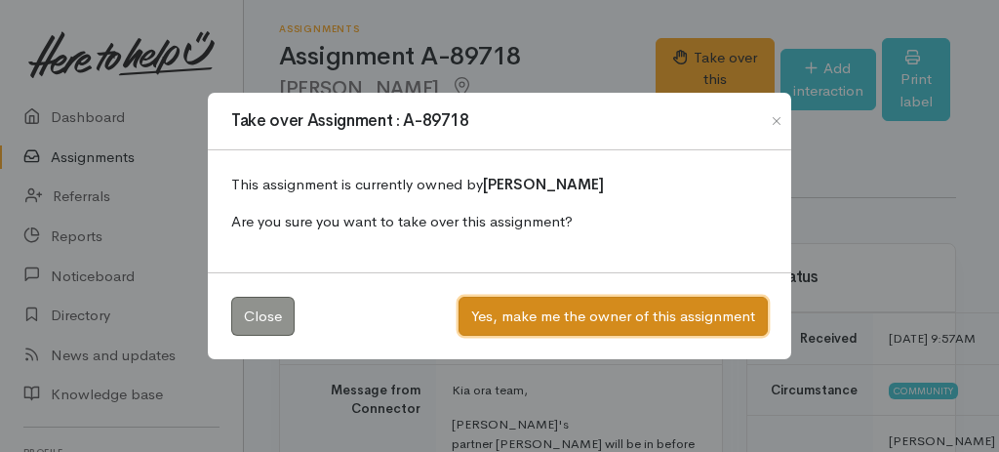
click at [633, 322] on button "Yes, make me the owner of this assignment" at bounding box center [613, 317] width 309 height 40
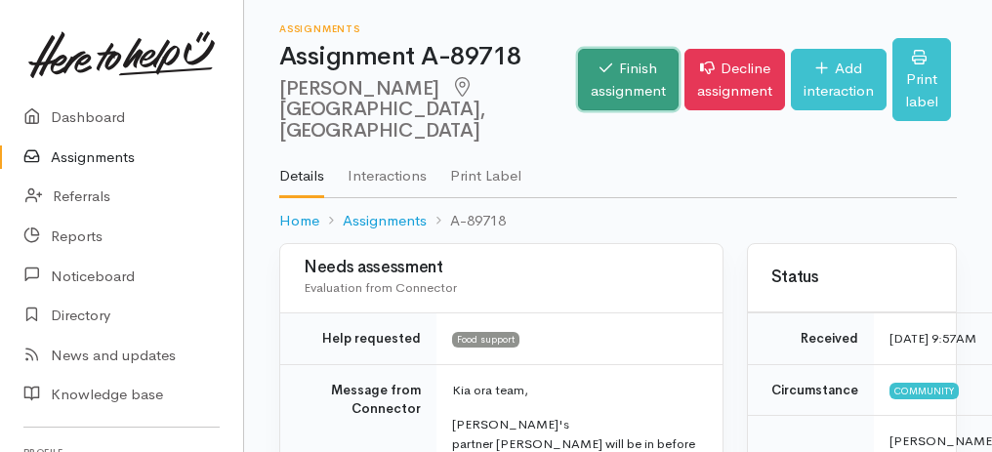
click at [578, 65] on link "Finish assignment" at bounding box center [628, 79] width 101 height 61
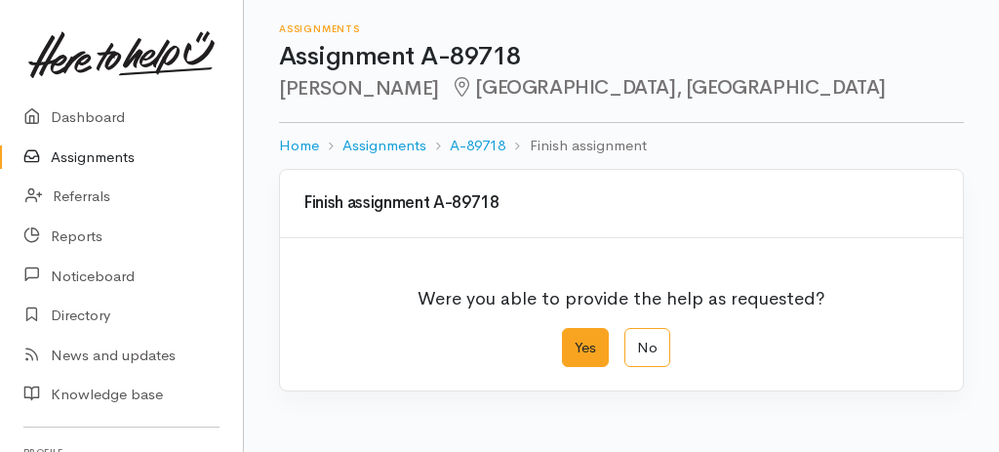
click at [582, 359] on label "Yes" at bounding box center [585, 348] width 47 height 40
click at [575, 341] on input "Yes" at bounding box center [568, 334] width 13 height 13
radio input "true"
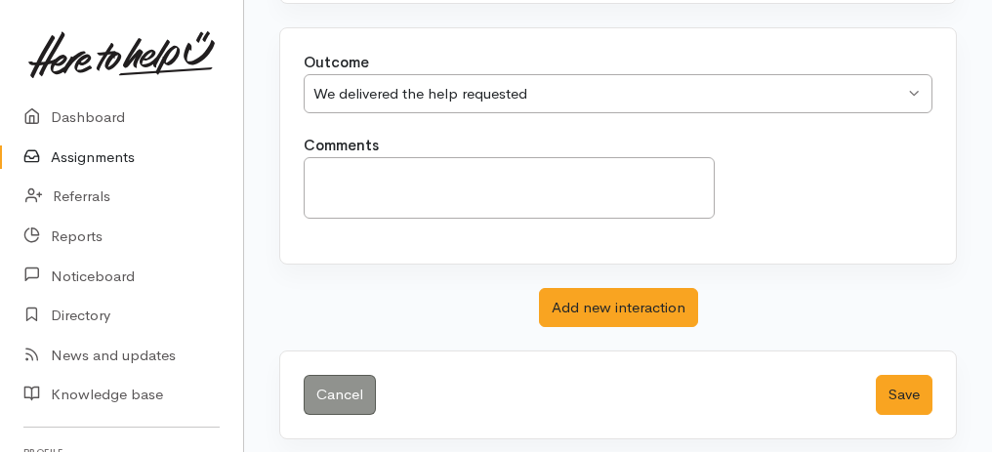
scroll to position [388, 0]
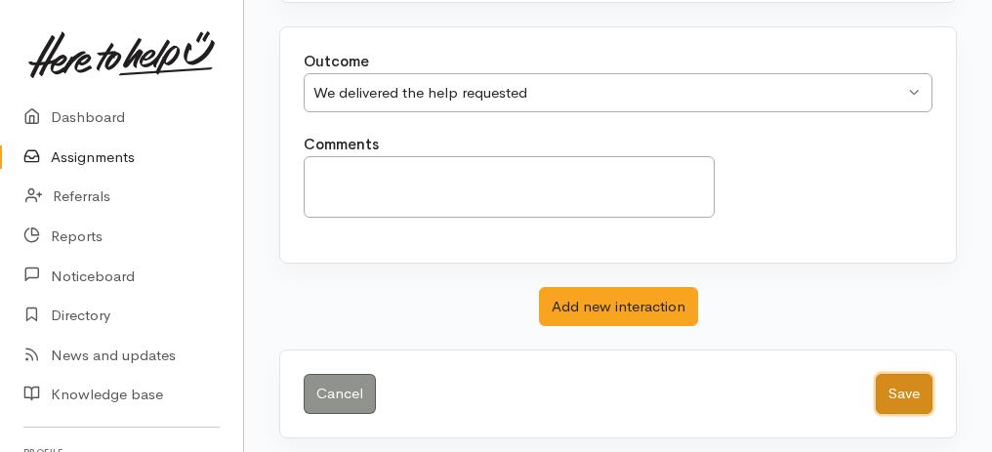
click at [896, 386] on button "Save" at bounding box center [903, 394] width 57 height 40
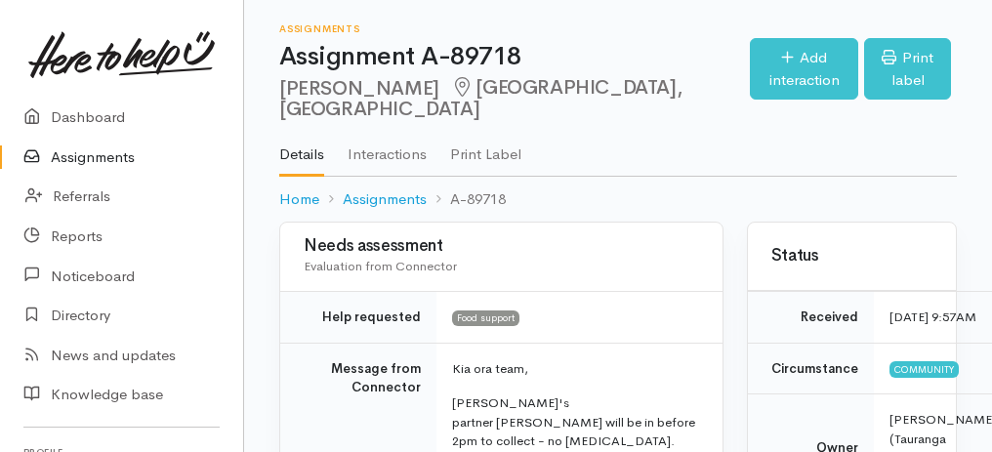
click at [89, 154] on link "Assignments" at bounding box center [121, 158] width 243 height 40
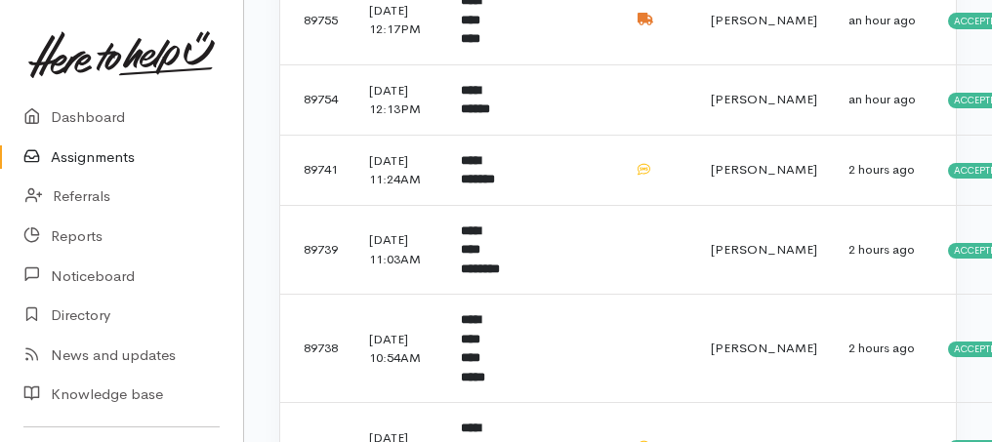
scroll to position [650, 0]
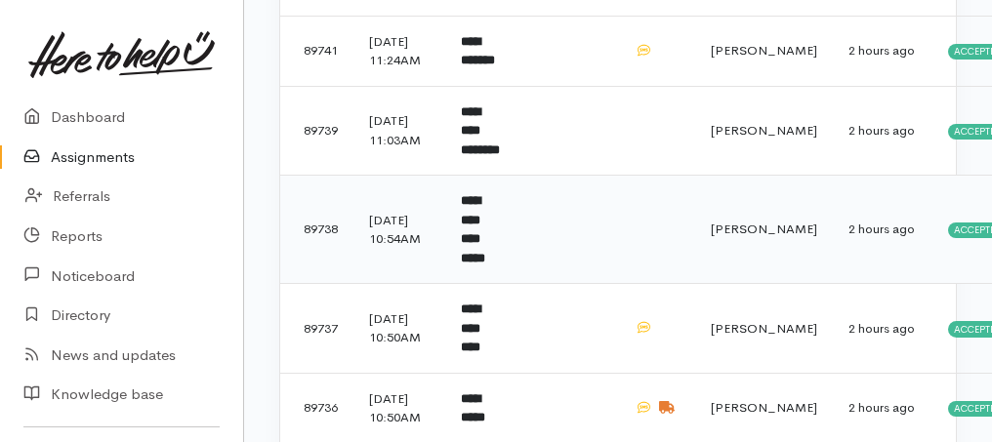
click at [485, 264] on b "**********" at bounding box center [473, 229] width 24 height 70
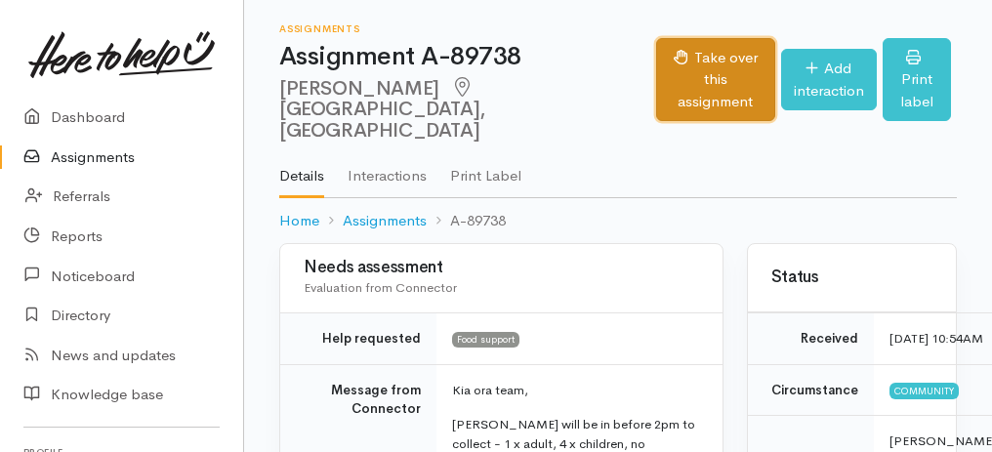
click at [682, 65] on button "Take over this assignment" at bounding box center [715, 80] width 118 height 84
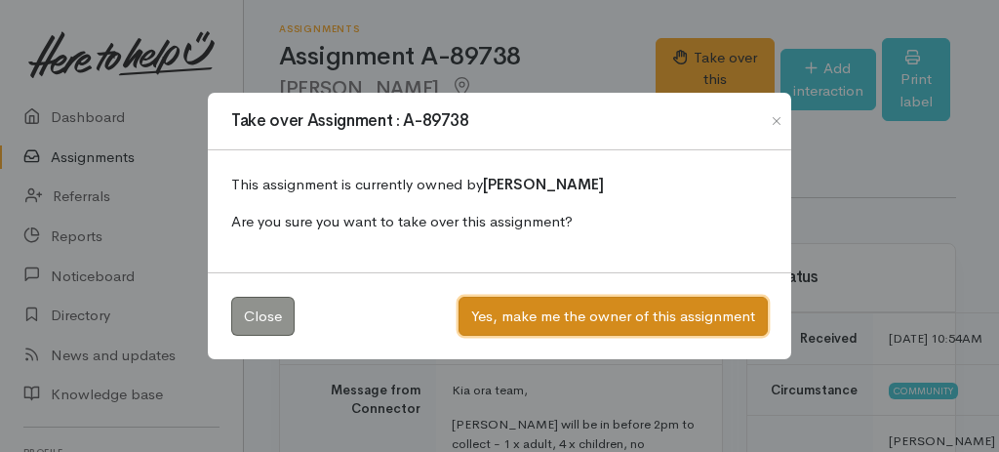
click at [597, 320] on button "Yes, make me the owner of this assignment" at bounding box center [613, 317] width 309 height 40
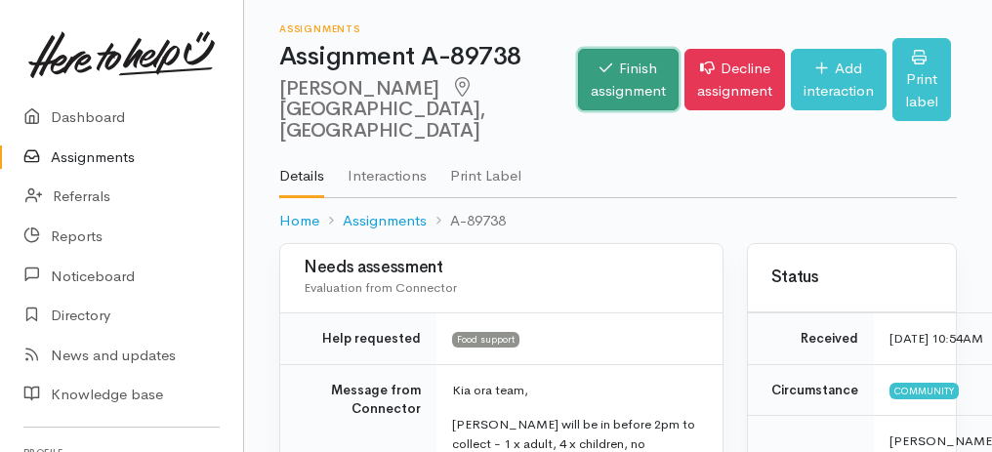
click at [599, 83] on link "Finish assignment" at bounding box center [628, 79] width 101 height 61
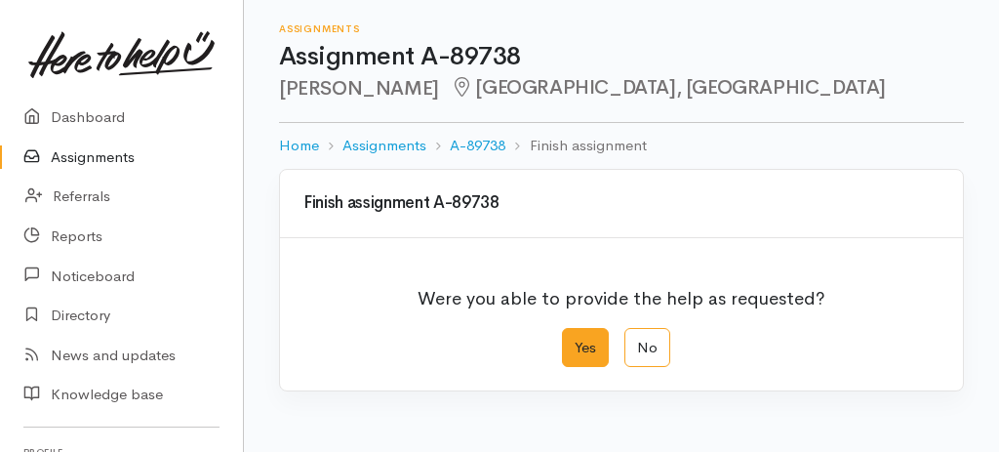
click at [583, 343] on label "Yes" at bounding box center [585, 348] width 47 height 40
click at [575, 341] on input "Yes" at bounding box center [568, 334] width 13 height 13
radio input "true"
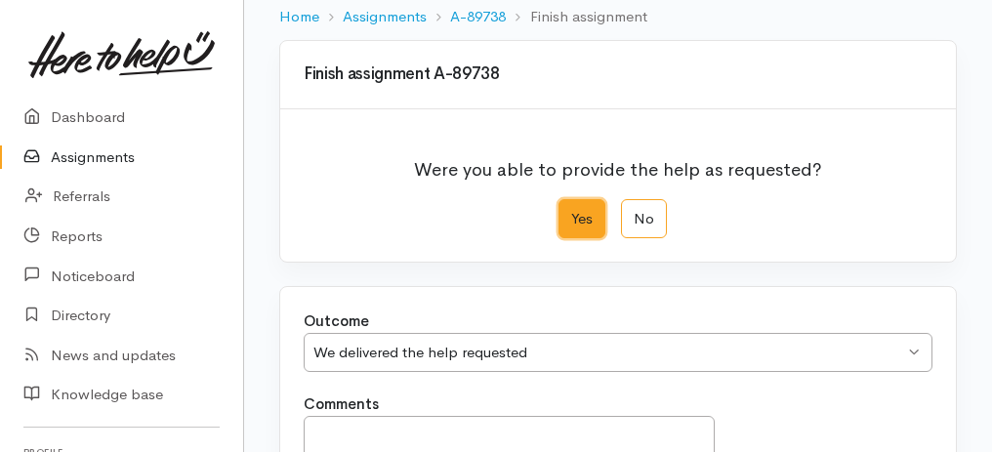
scroll to position [325, 0]
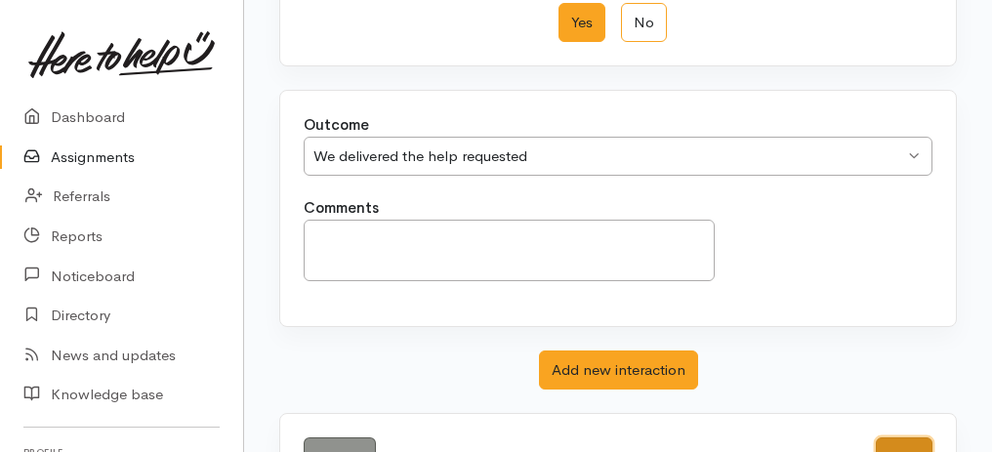
click at [900, 437] on button "Save" at bounding box center [903, 457] width 57 height 40
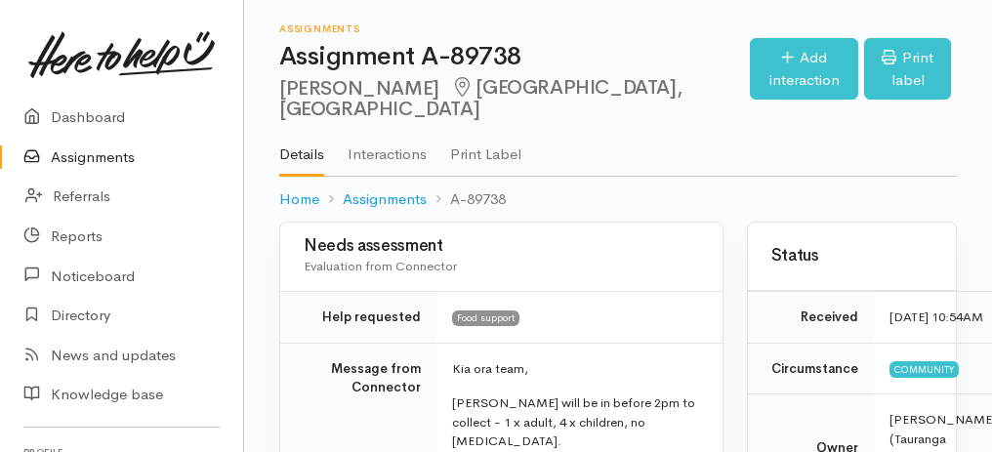
click at [66, 155] on link "Assignments" at bounding box center [121, 158] width 243 height 40
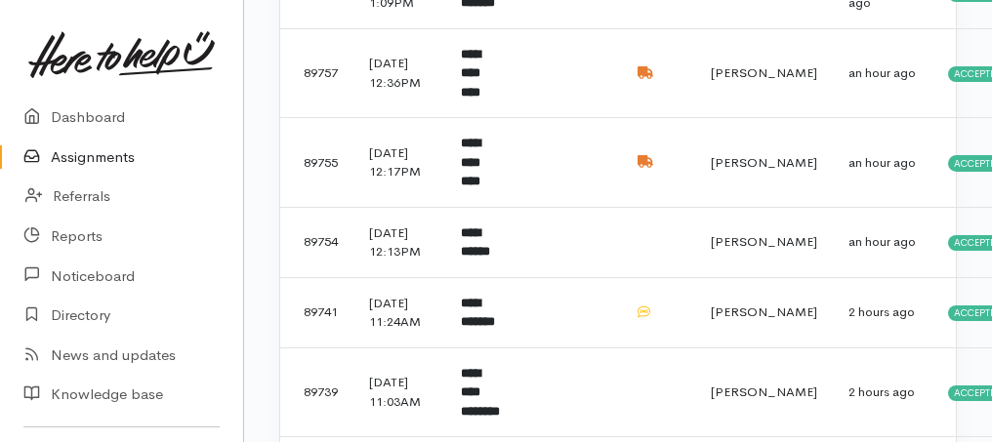
scroll to position [390, 0]
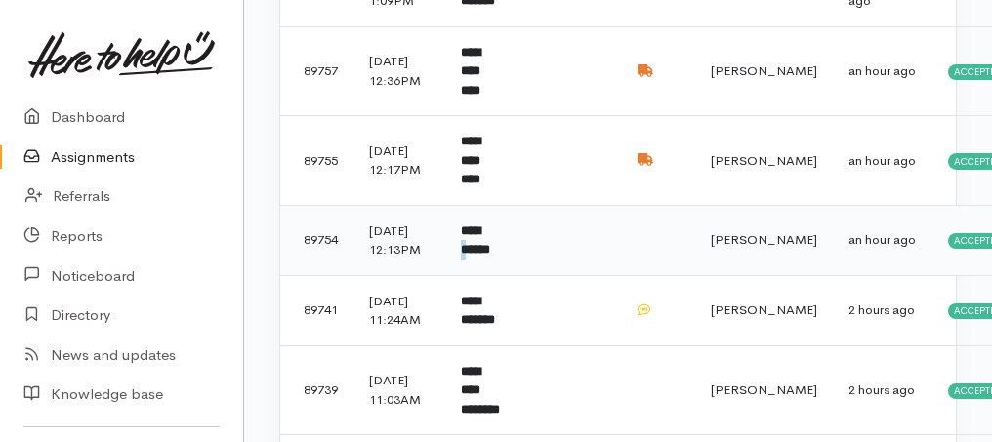
click at [490, 254] on b "**********" at bounding box center [475, 240] width 29 height 32
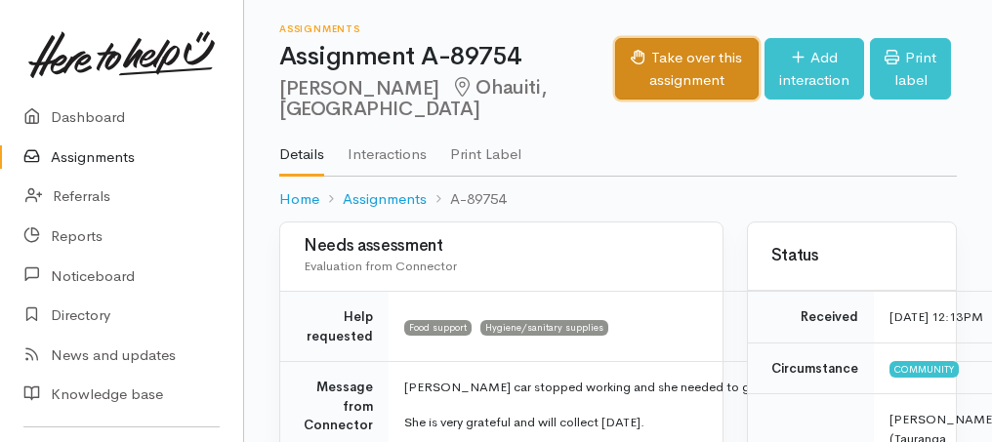
click at [643, 58] on button "Take over this assignment" at bounding box center [686, 68] width 143 height 61
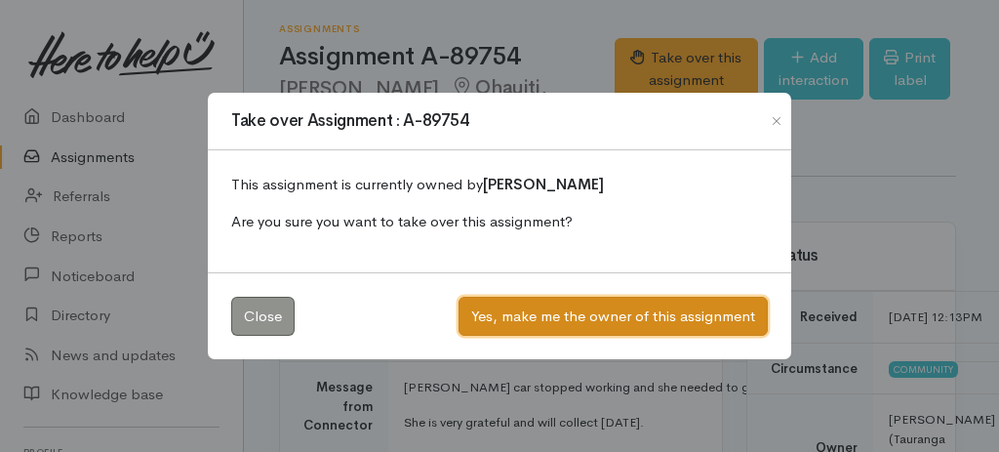
click at [562, 311] on button "Yes, make me the owner of this assignment" at bounding box center [613, 317] width 309 height 40
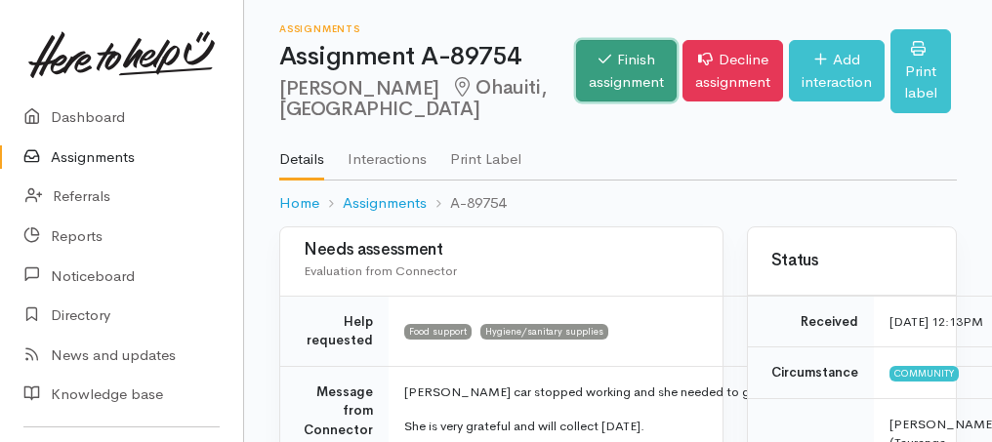
click at [576, 96] on link "Finish assignment" at bounding box center [626, 70] width 101 height 61
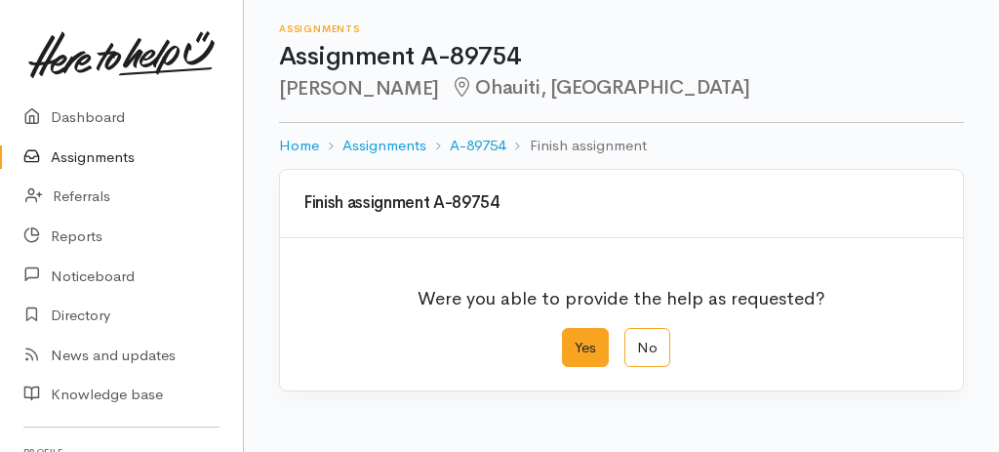
click at [578, 340] on label "Yes" at bounding box center [585, 348] width 47 height 40
click at [575, 340] on input "Yes" at bounding box center [568, 334] width 13 height 13
radio input "true"
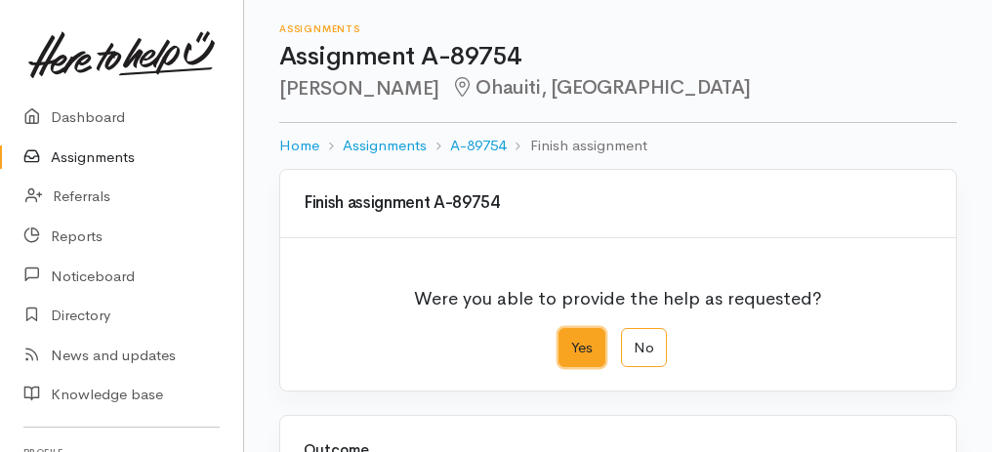
scroll to position [325, 0]
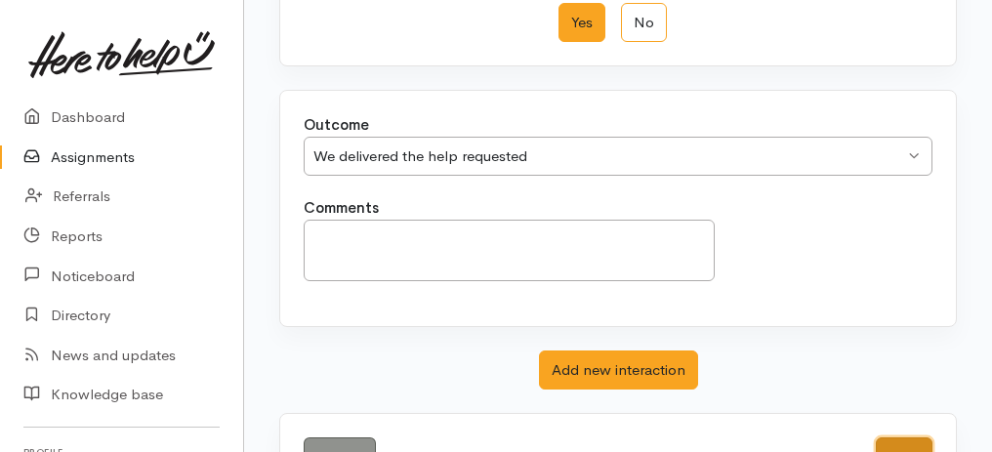
click at [883, 439] on button "Save" at bounding box center [903, 457] width 57 height 40
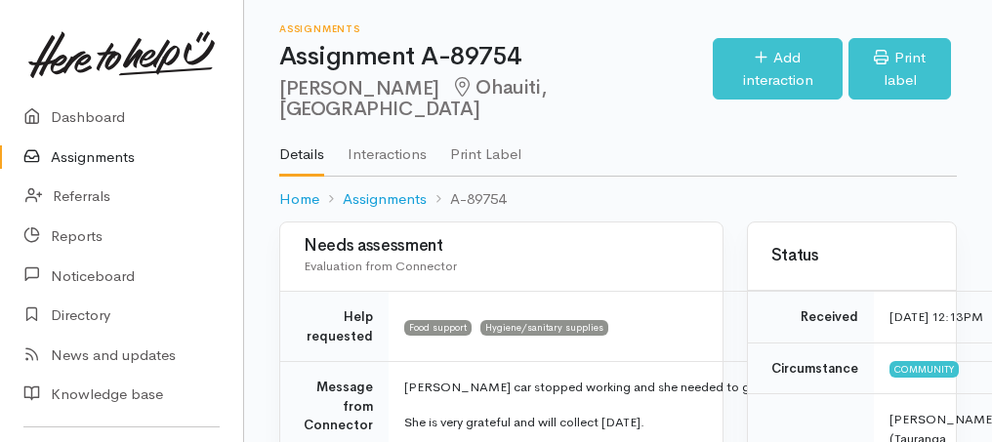
click at [94, 157] on link "Assignments" at bounding box center [121, 158] width 243 height 40
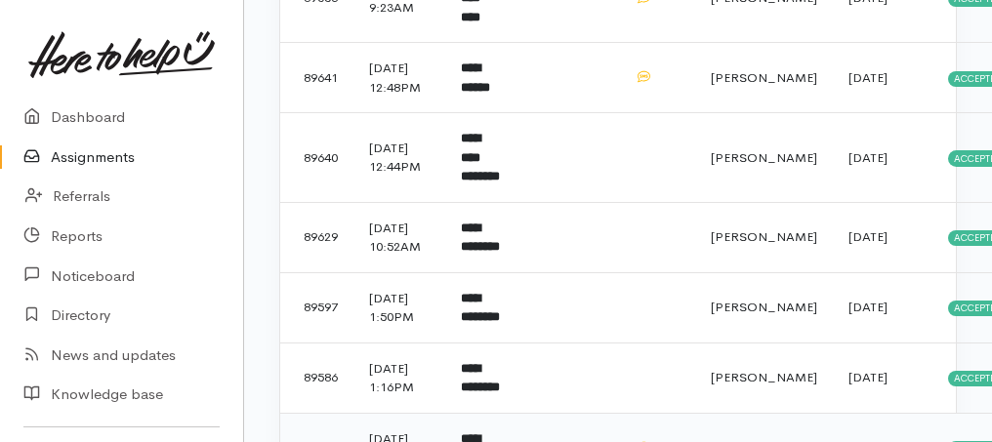
scroll to position [1136, 0]
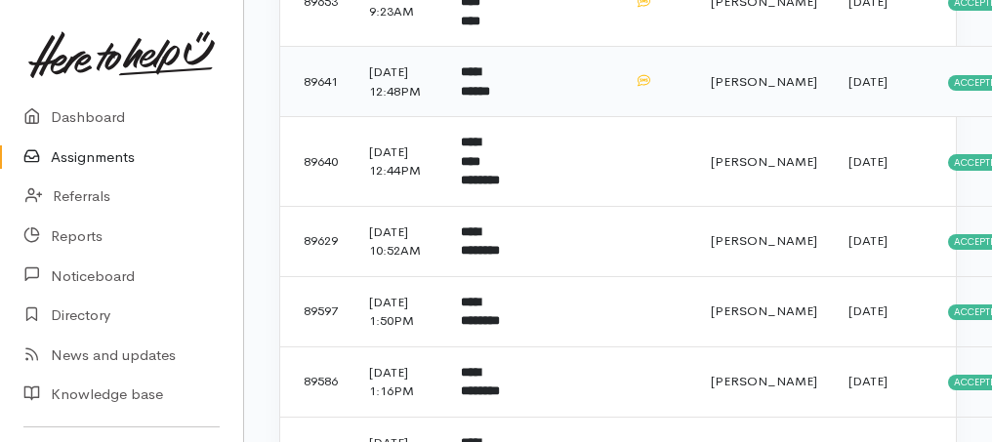
click at [488, 98] on b "**********" at bounding box center [475, 81] width 29 height 32
click at [490, 98] on b "**********" at bounding box center [475, 81] width 29 height 32
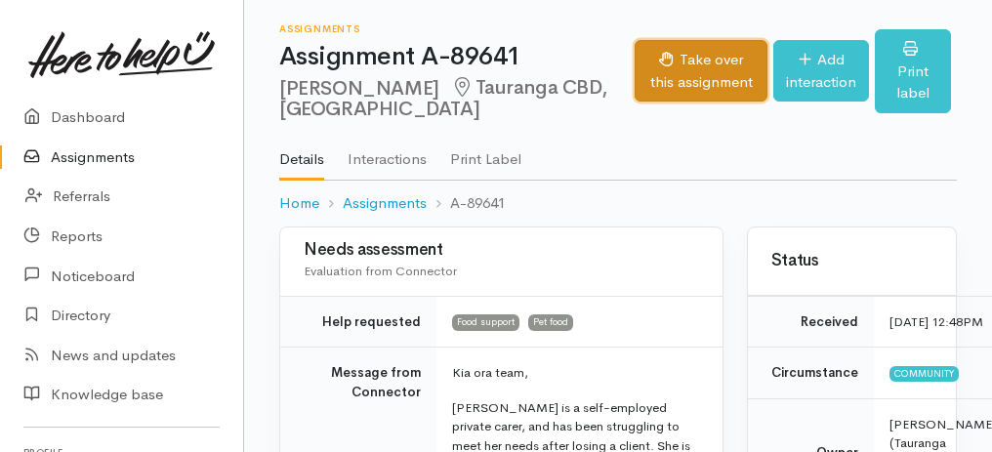
click at [634, 65] on button "Take over this assignment" at bounding box center [700, 70] width 133 height 61
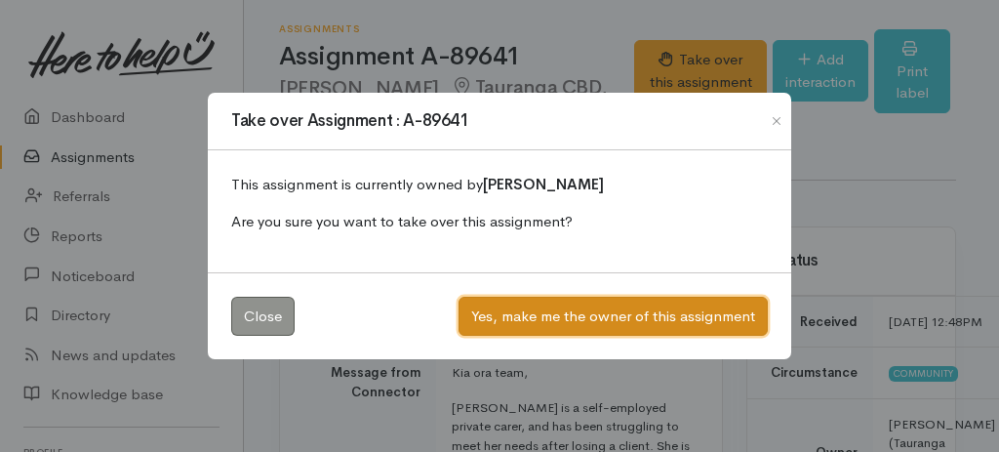
click at [618, 314] on button "Yes, make me the owner of this assignment" at bounding box center [613, 317] width 309 height 40
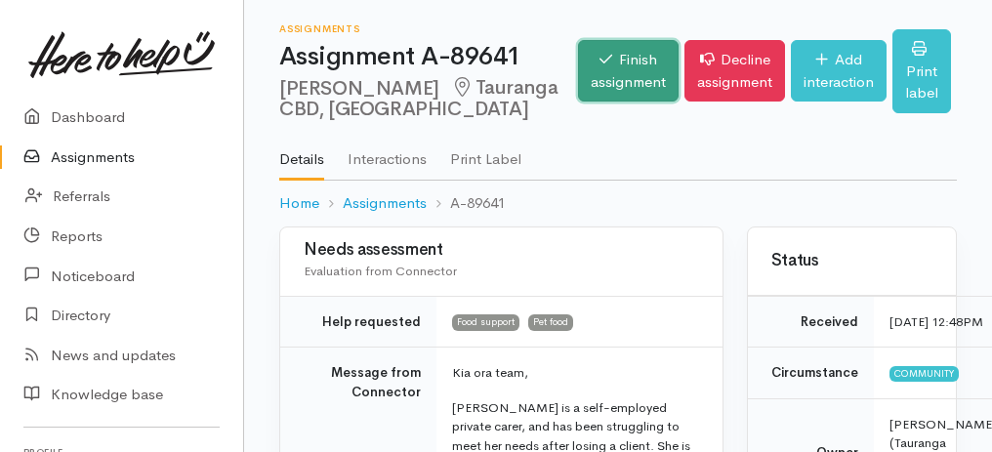
click at [591, 77] on link "Finish assignment" at bounding box center [628, 70] width 101 height 61
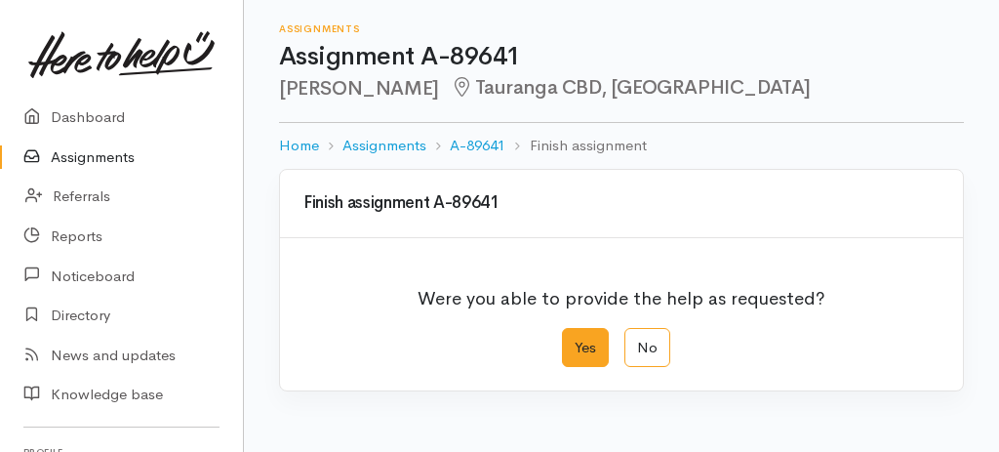
click at [572, 342] on label "Yes" at bounding box center [585, 348] width 47 height 40
click at [572, 341] on input "Yes" at bounding box center [568, 334] width 13 height 13
radio input "true"
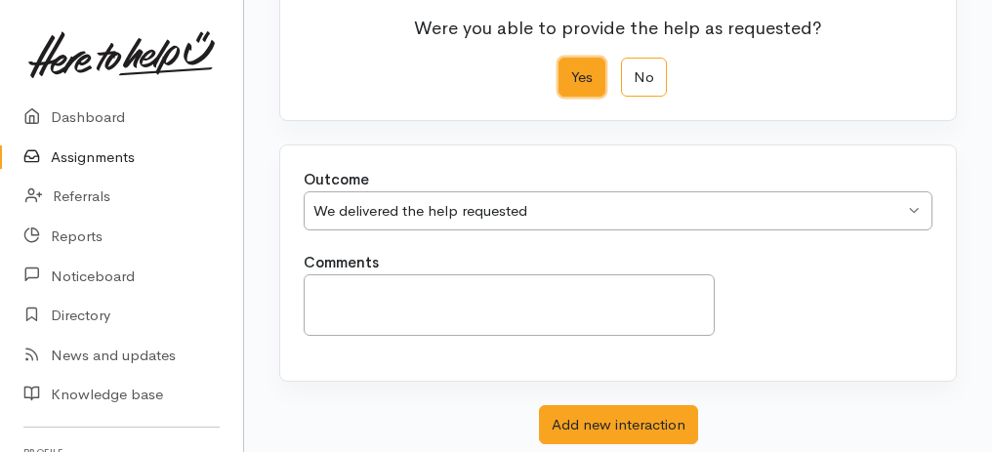
scroll to position [388, 0]
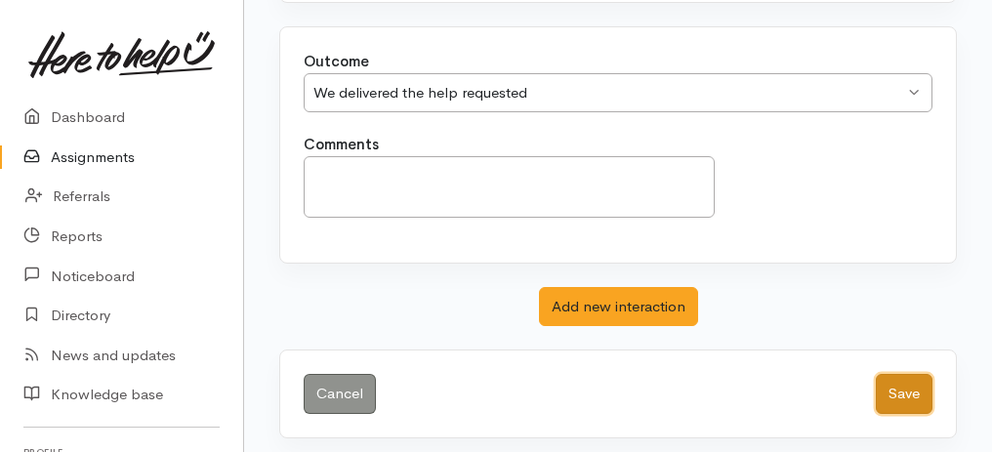
click at [915, 381] on button "Save" at bounding box center [903, 394] width 57 height 40
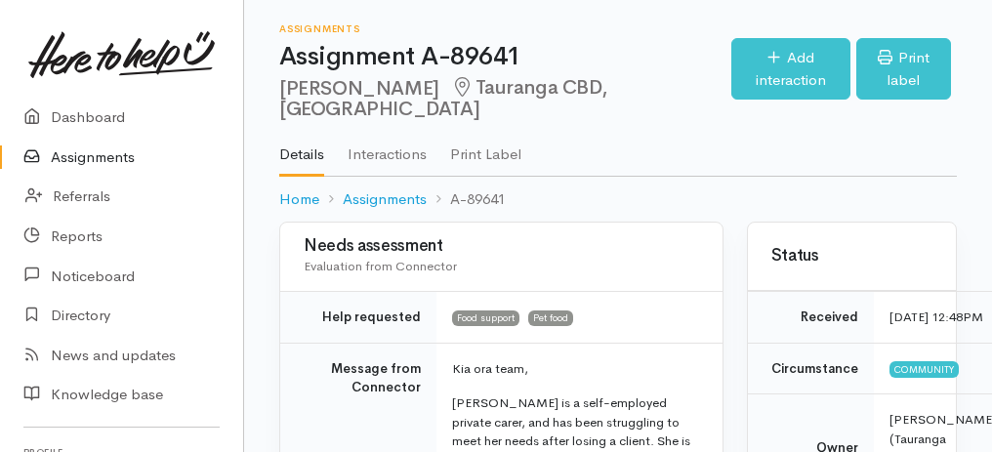
click at [95, 160] on link "Assignments" at bounding box center [121, 158] width 243 height 40
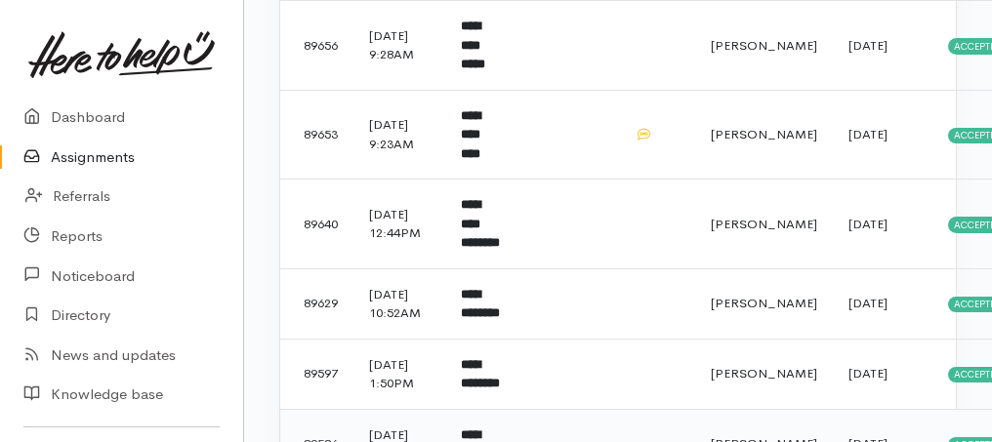
scroll to position [982, 0]
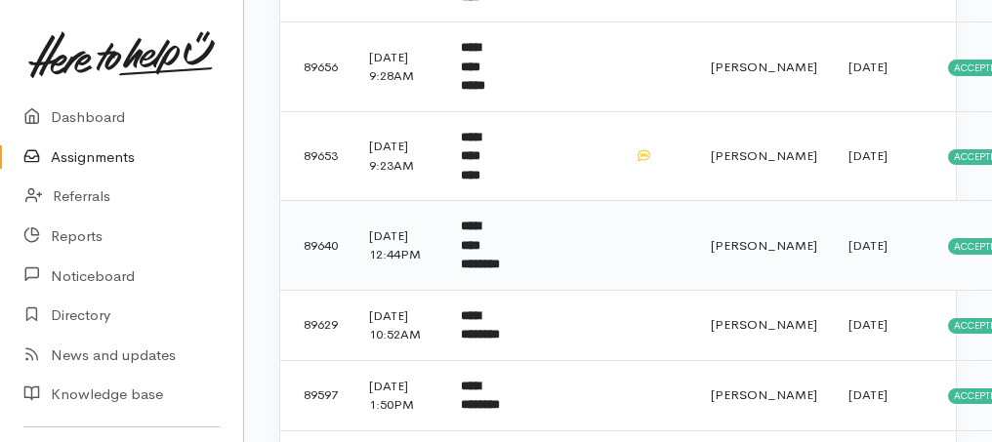
click at [490, 270] on b "**********" at bounding box center [480, 245] width 39 height 51
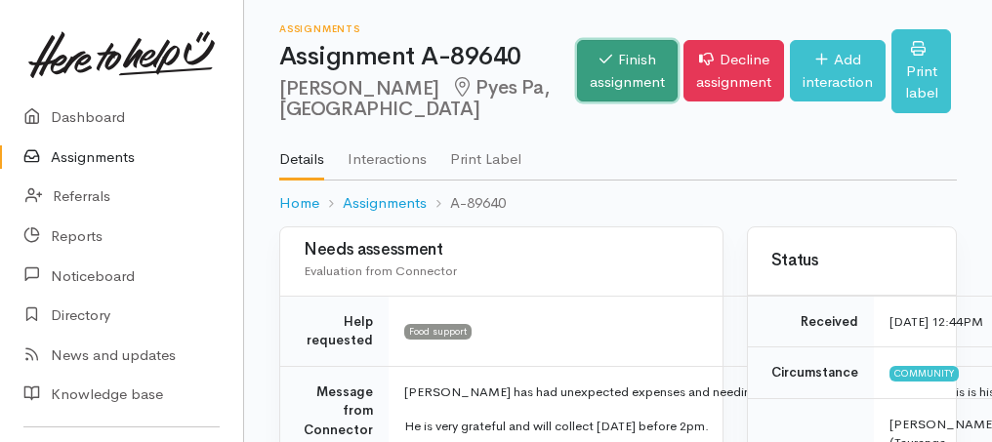
click at [609, 78] on link "Finish assignment" at bounding box center [627, 70] width 101 height 61
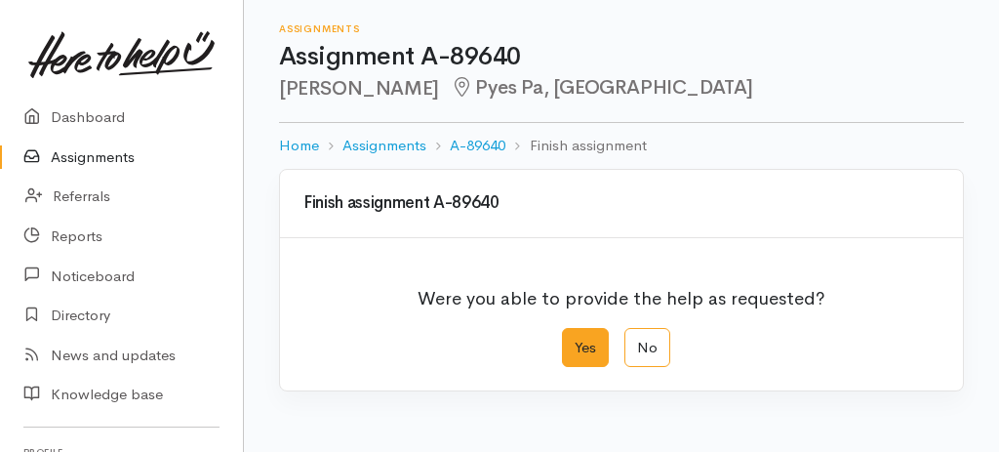
click at [576, 356] on label "Yes" at bounding box center [585, 348] width 47 height 40
click at [575, 341] on input "Yes" at bounding box center [568, 334] width 13 height 13
radio input "true"
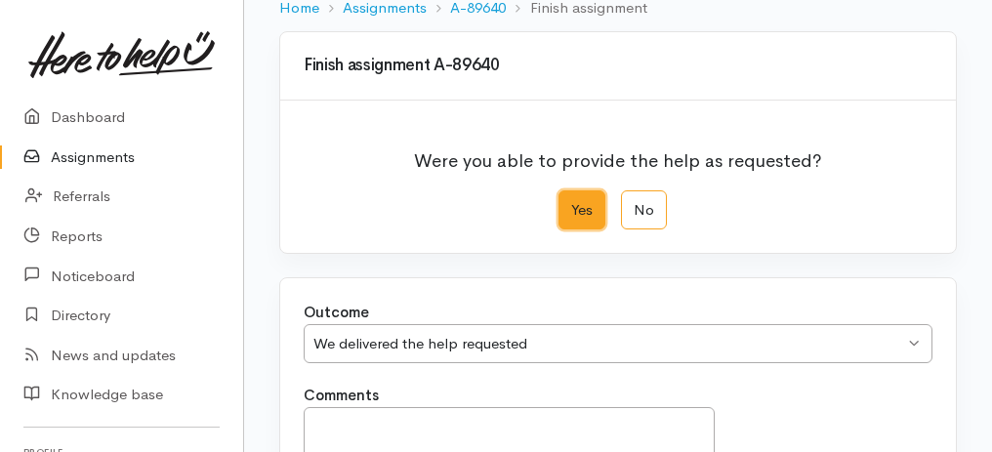
scroll to position [325, 0]
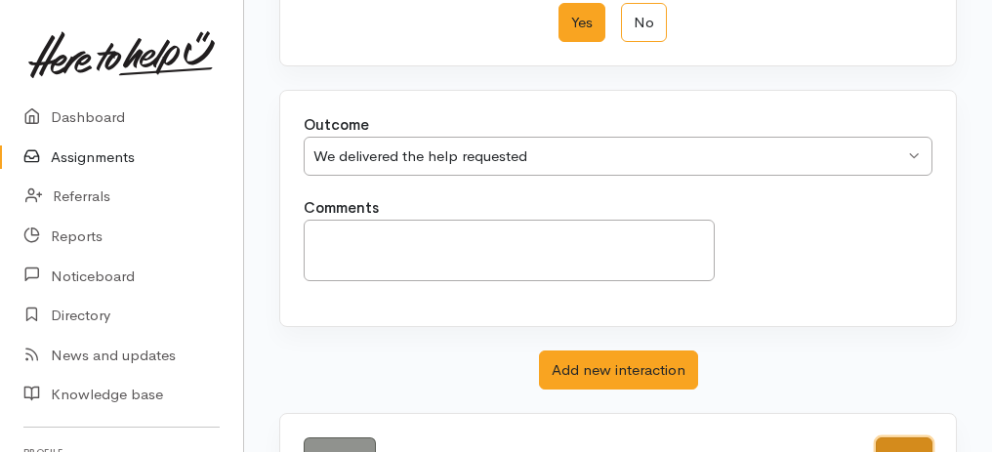
click at [921, 438] on button "Save" at bounding box center [903, 457] width 57 height 40
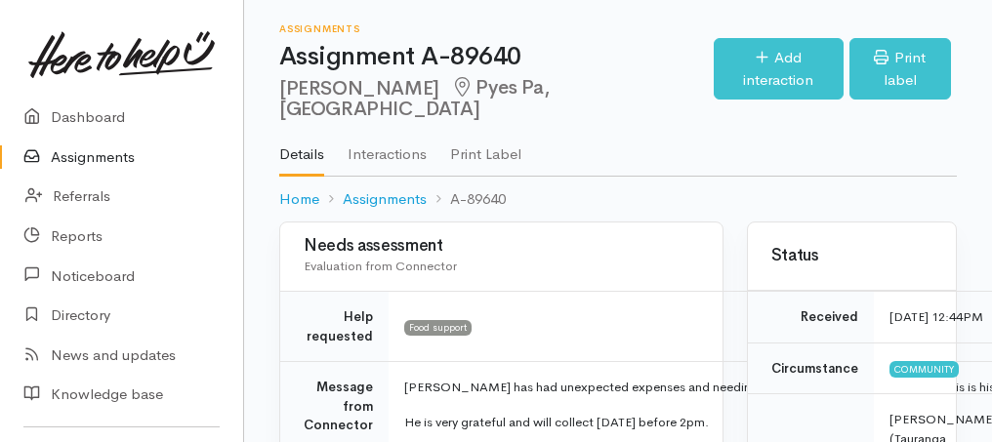
click at [94, 155] on link "Assignments" at bounding box center [121, 158] width 243 height 40
